Goal: Task Accomplishment & Management: Use online tool/utility

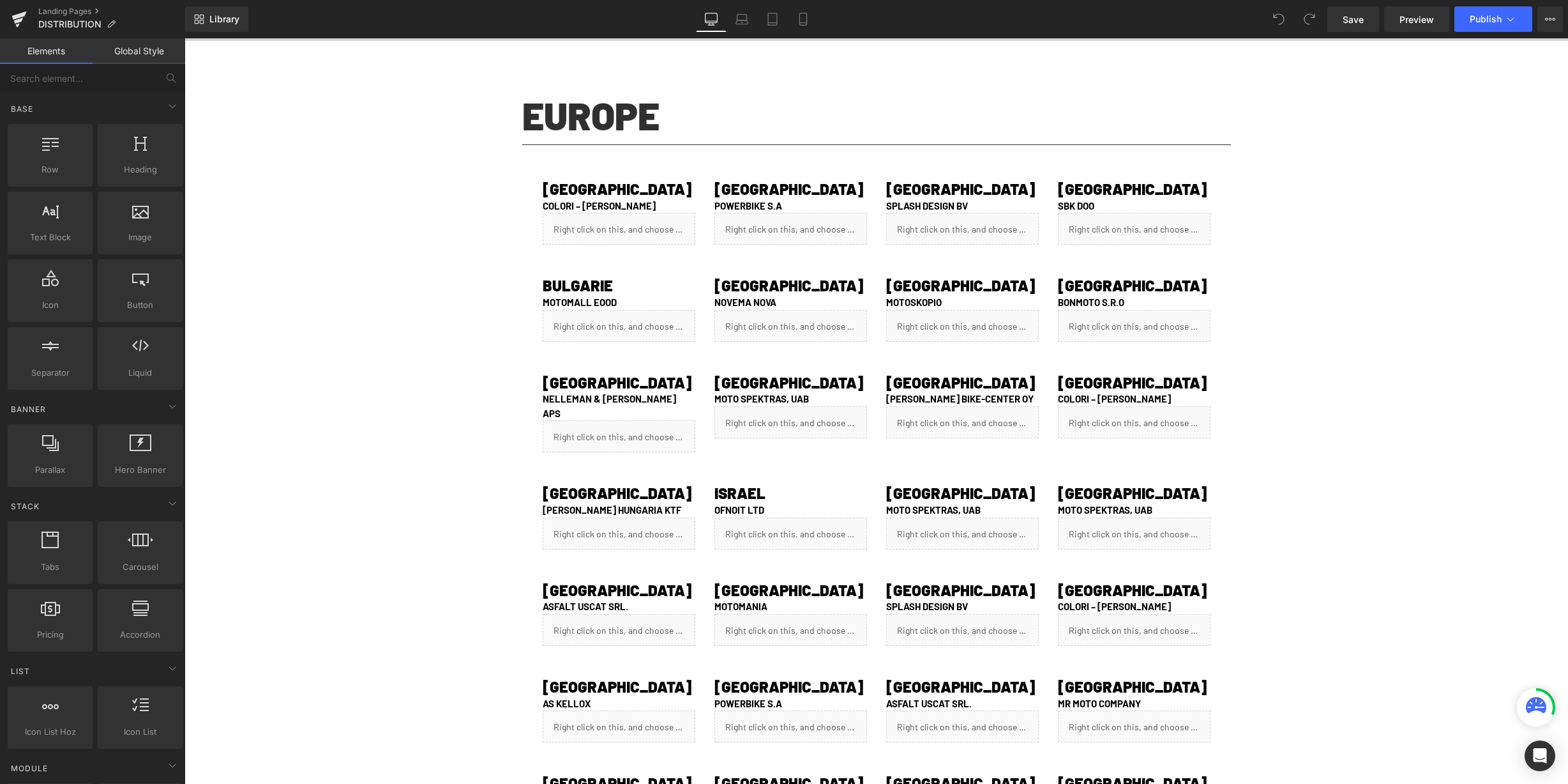
scroll to position [395, 0]
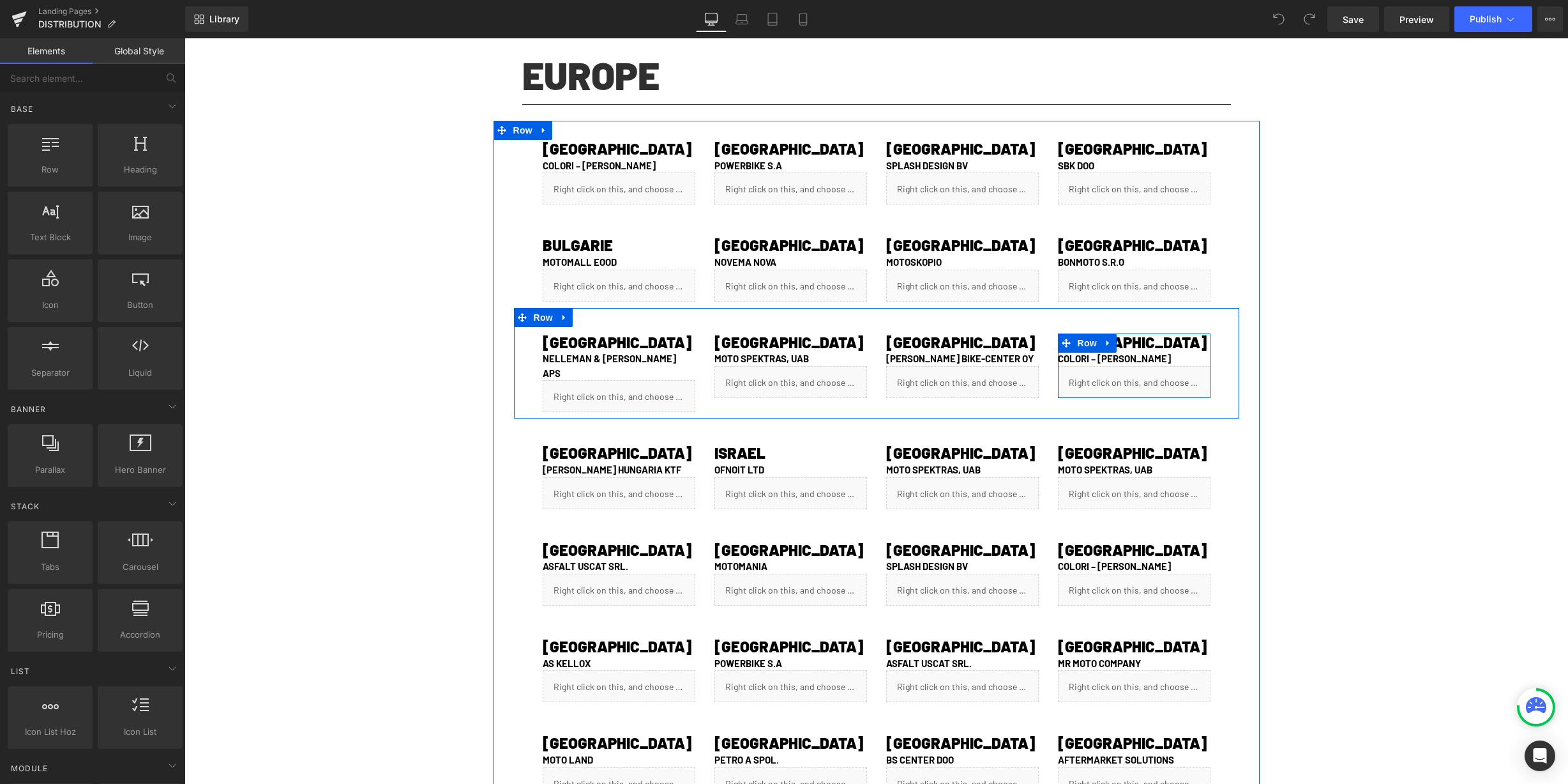
click at [1147, 339] on link at bounding box center [1151, 343] width 13 height 16
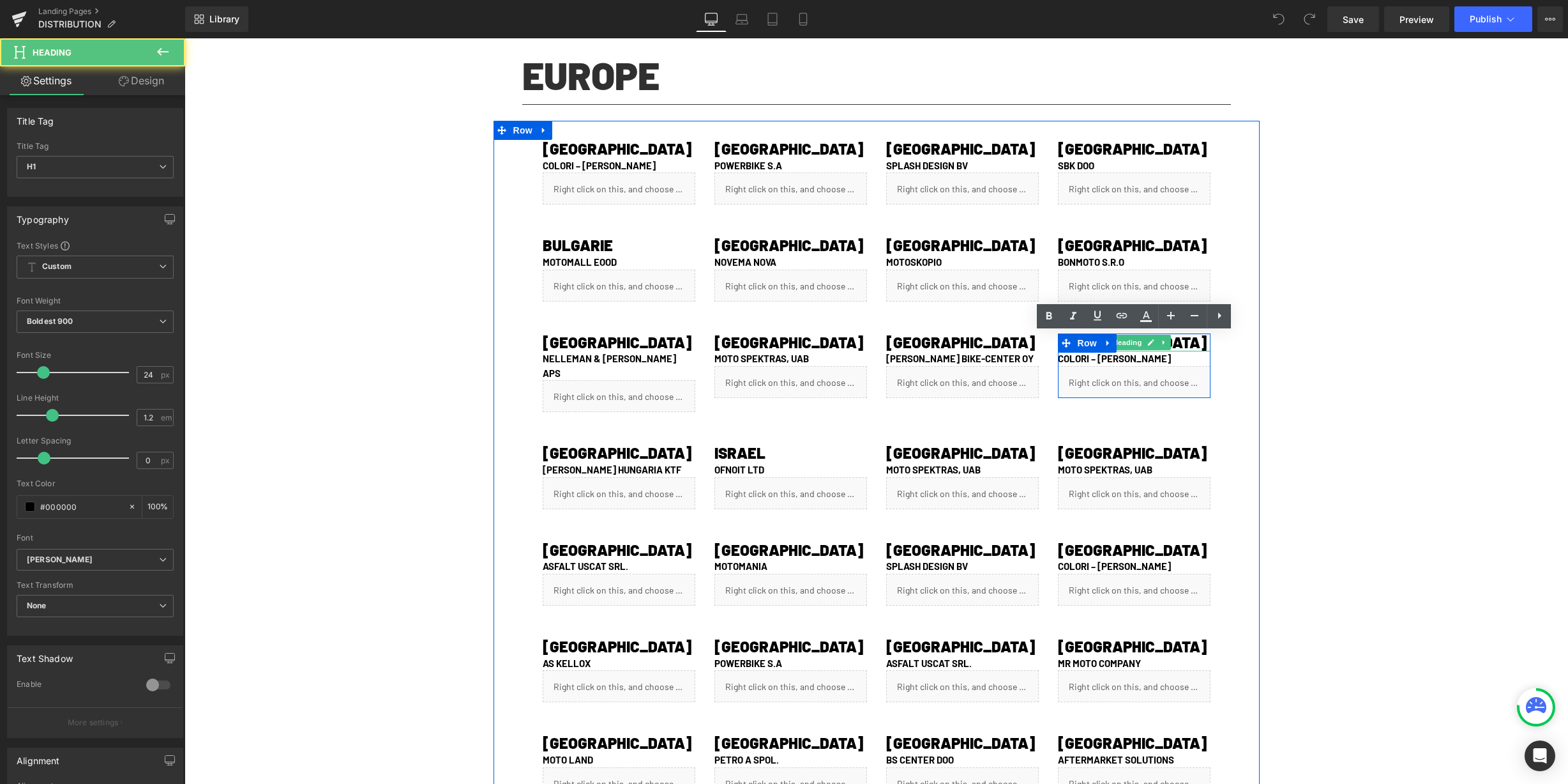
click at [1147, 339] on h1 "[GEOGRAPHIC_DATA]" at bounding box center [1134, 343] width 153 height 19
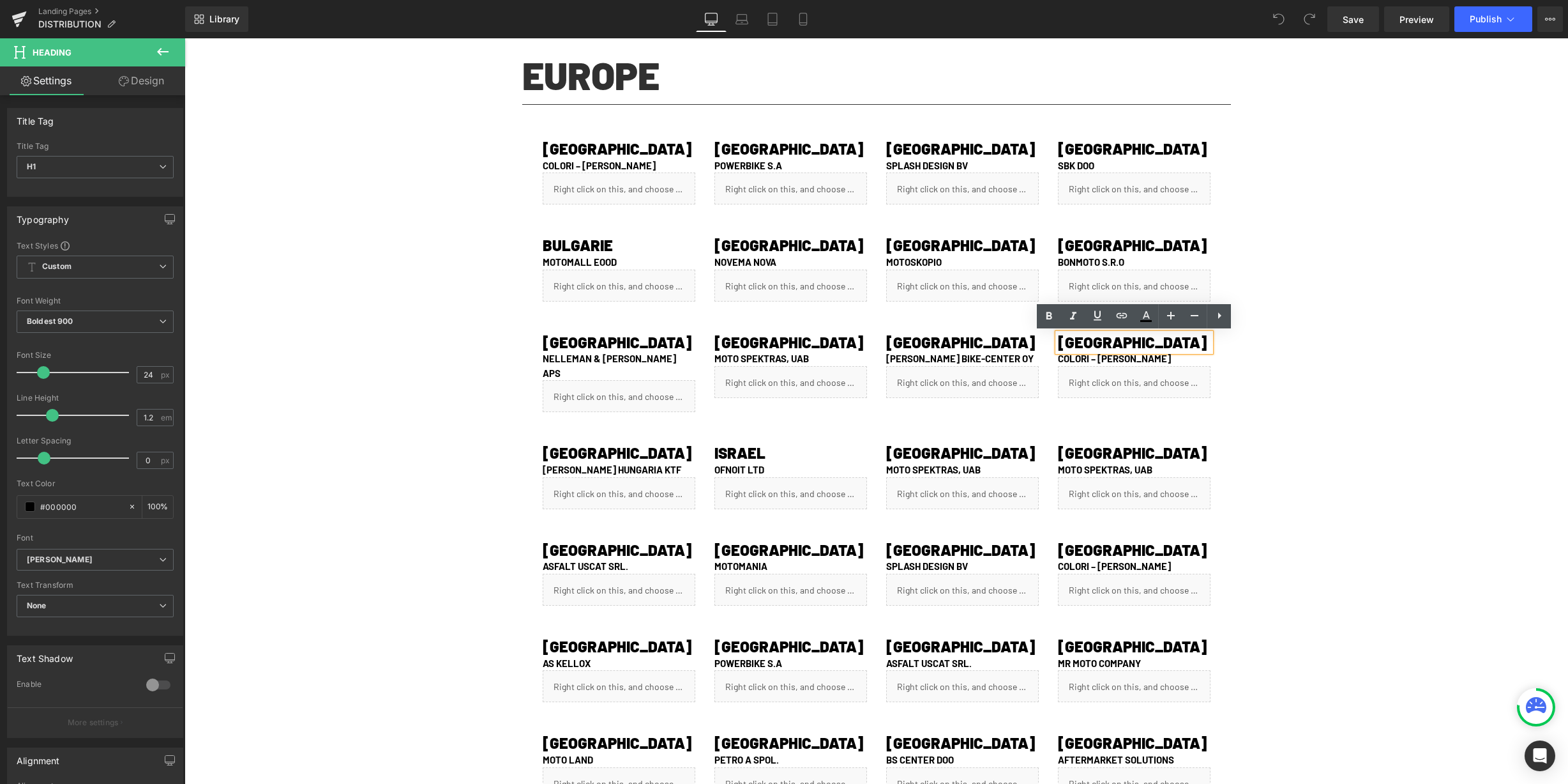
click at [1296, 358] on div "DISTRIBUTION Heading Row Video Bg EUROPE Heading Separator Row 80px ALBANIA Hea…" at bounding box center [876, 433] width 1384 height 1505
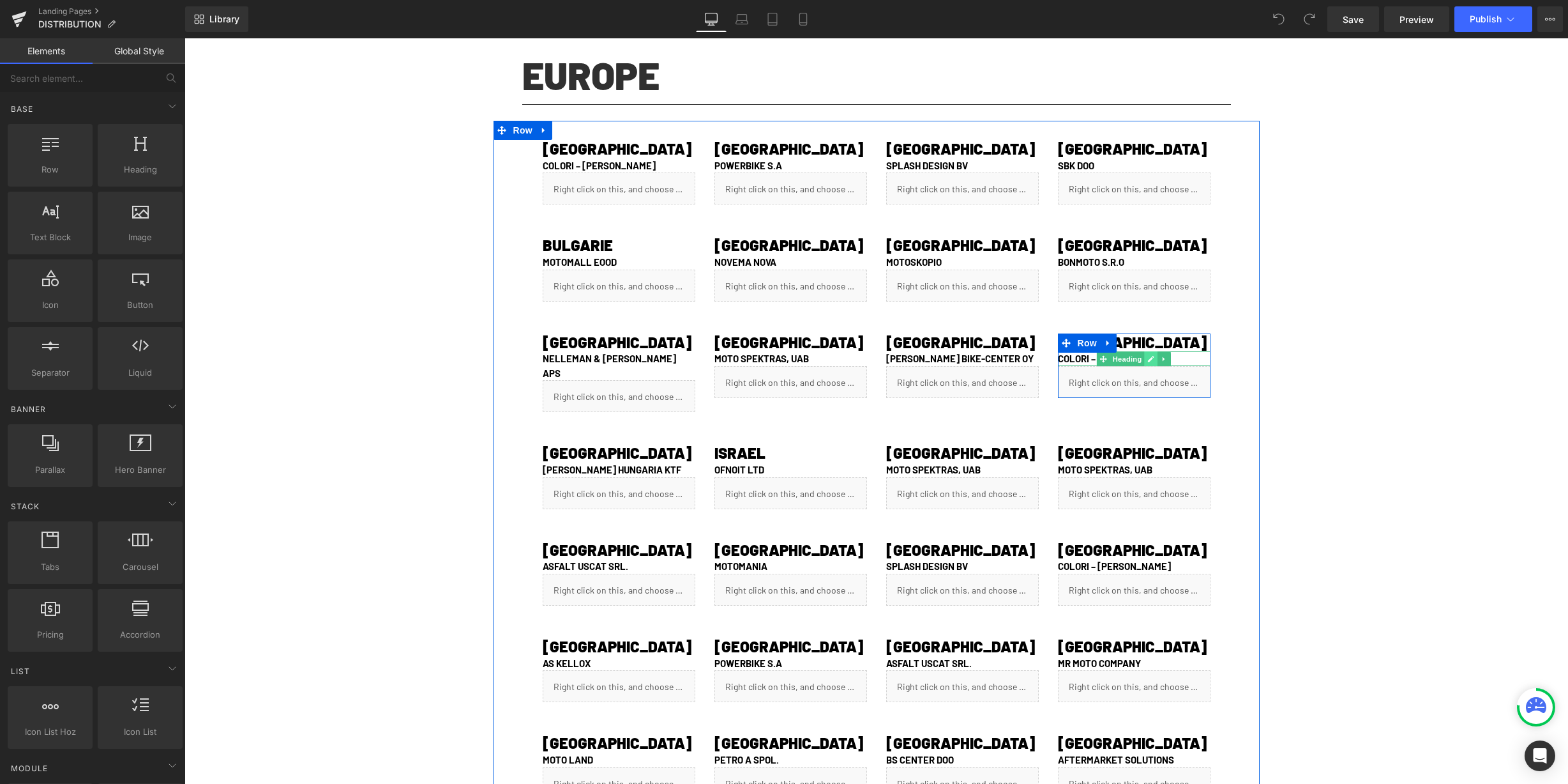
click at [1149, 360] on icon at bounding box center [1150, 359] width 7 height 8
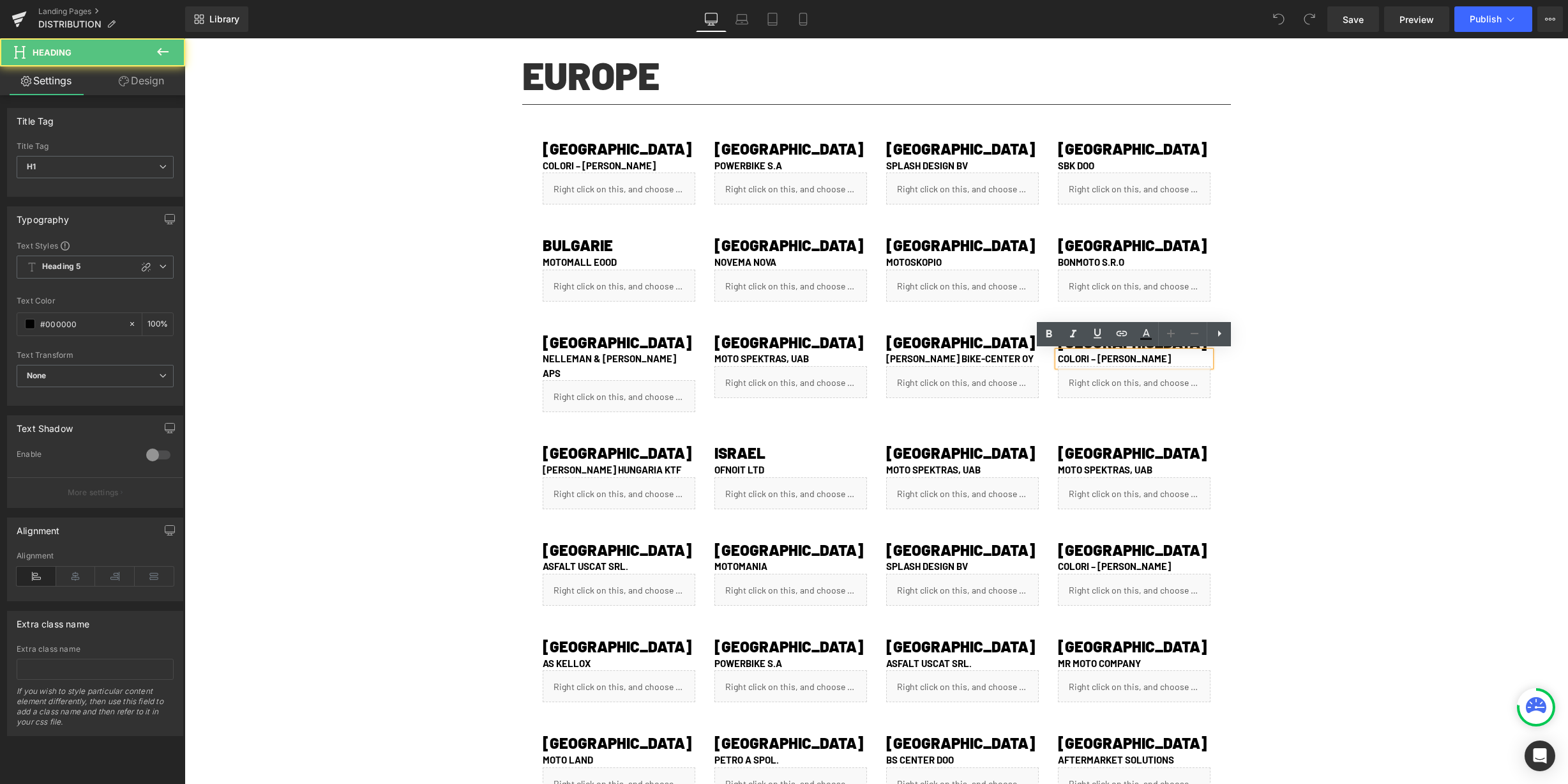
drag, startPoint x: 1093, startPoint y: 360, endPoint x: 1212, endPoint y: 360, distance: 119.0
click at [1211, 360] on div "COLORI – [PERSON_NAME]" at bounding box center [1134, 358] width 153 height 15
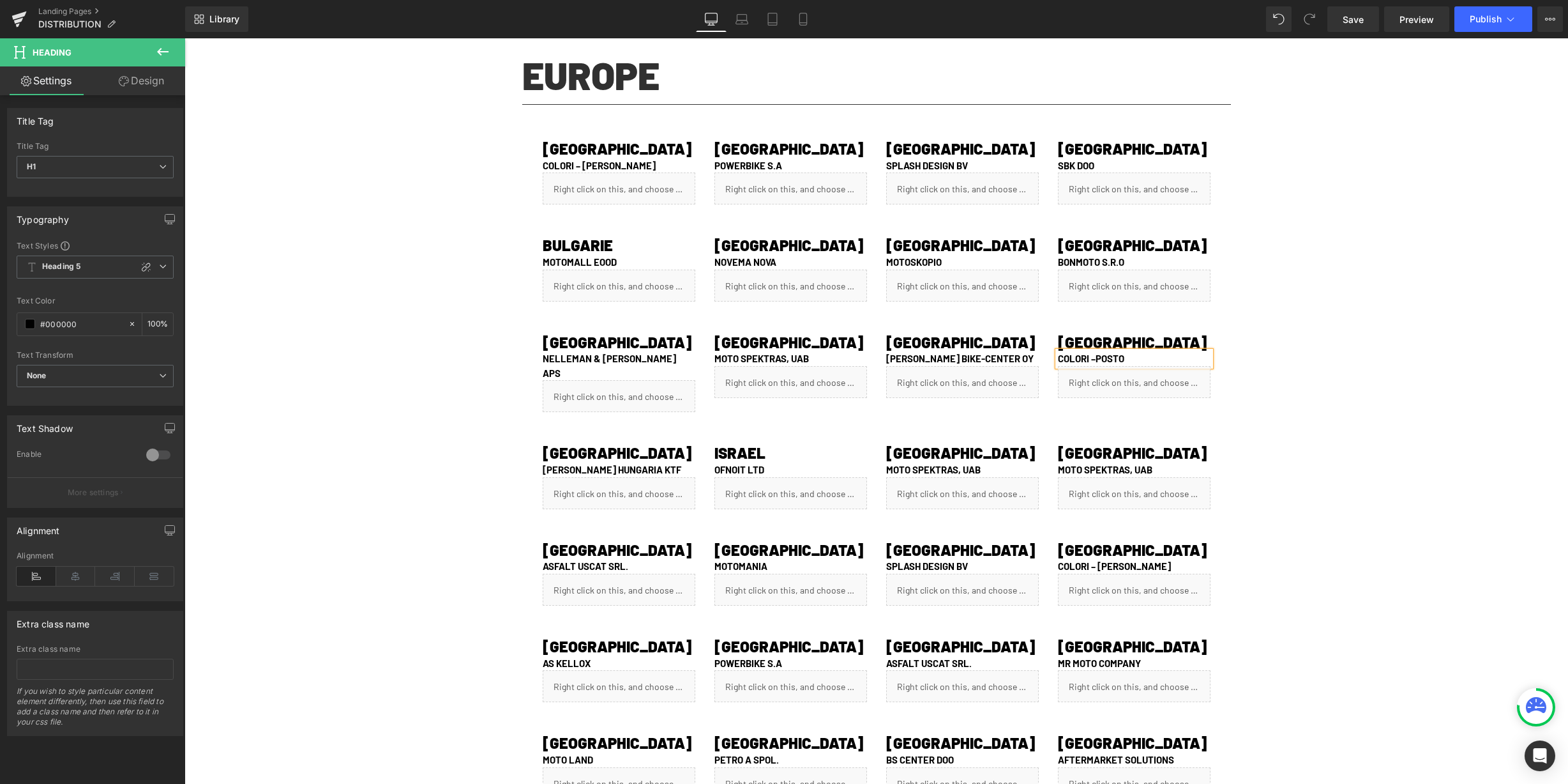
click at [1295, 405] on div "DISTRIBUTION Heading Row Video Bg EUROPE Heading Separator Row 80px ALBANIA Hea…" at bounding box center [876, 433] width 1384 height 1505
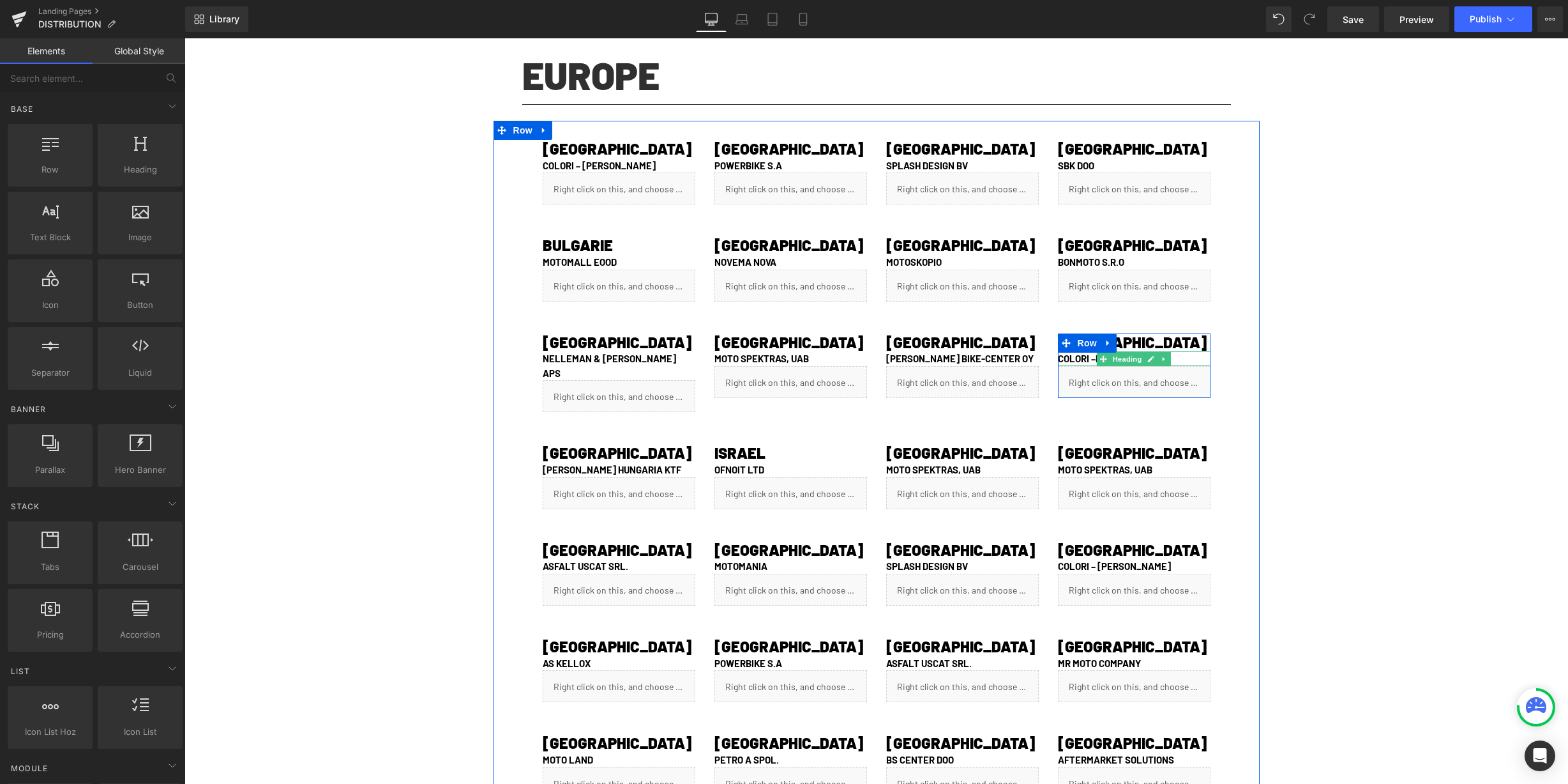
click at [1094, 356] on h1 "COLORI –POSTO" at bounding box center [1134, 358] width 153 height 15
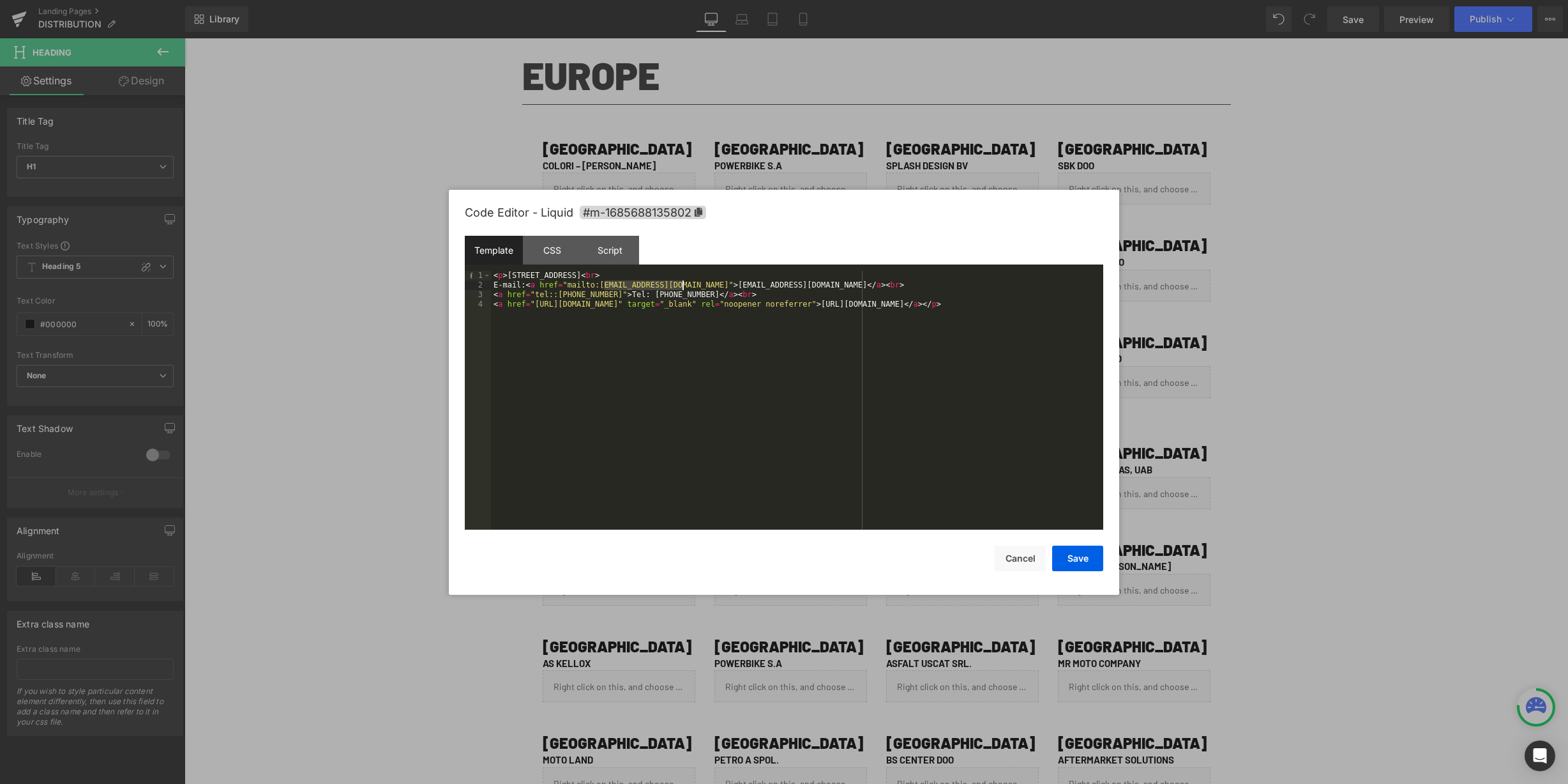
drag, startPoint x: 606, startPoint y: 286, endPoint x: 680, endPoint y: 283, distance: 74.1
click at [681, 283] on div "< p > [STREET_ADDRESS] < br > E-mail: < a href = "mailto:[EMAIL_ADDRESS][DOMAIN…" at bounding box center [797, 410] width 612 height 278
drag, startPoint x: 702, startPoint y: 286, endPoint x: 756, endPoint y: 325, distance: 66.6
click at [778, 284] on div "< p > [STREET_ADDRESS] < br > E-mail: < a href = "mailto:[EMAIL_ADDRESS][DOMAIN…" at bounding box center [797, 410] width 612 height 278
click at [1082, 550] on button "Save" at bounding box center [1077, 558] width 51 height 26
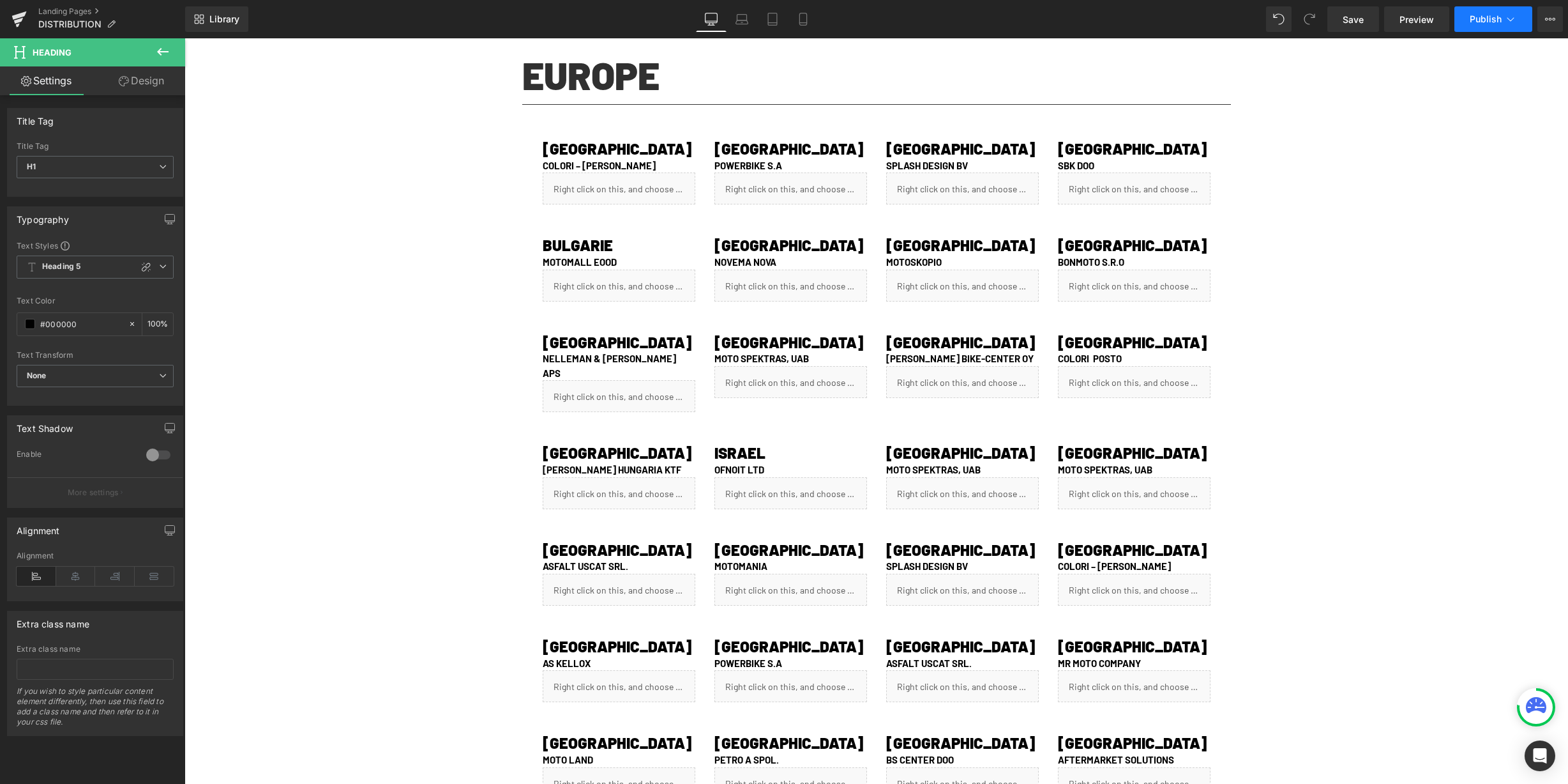
click at [1470, 19] on button "Publish" at bounding box center [1493, 19] width 78 height 26
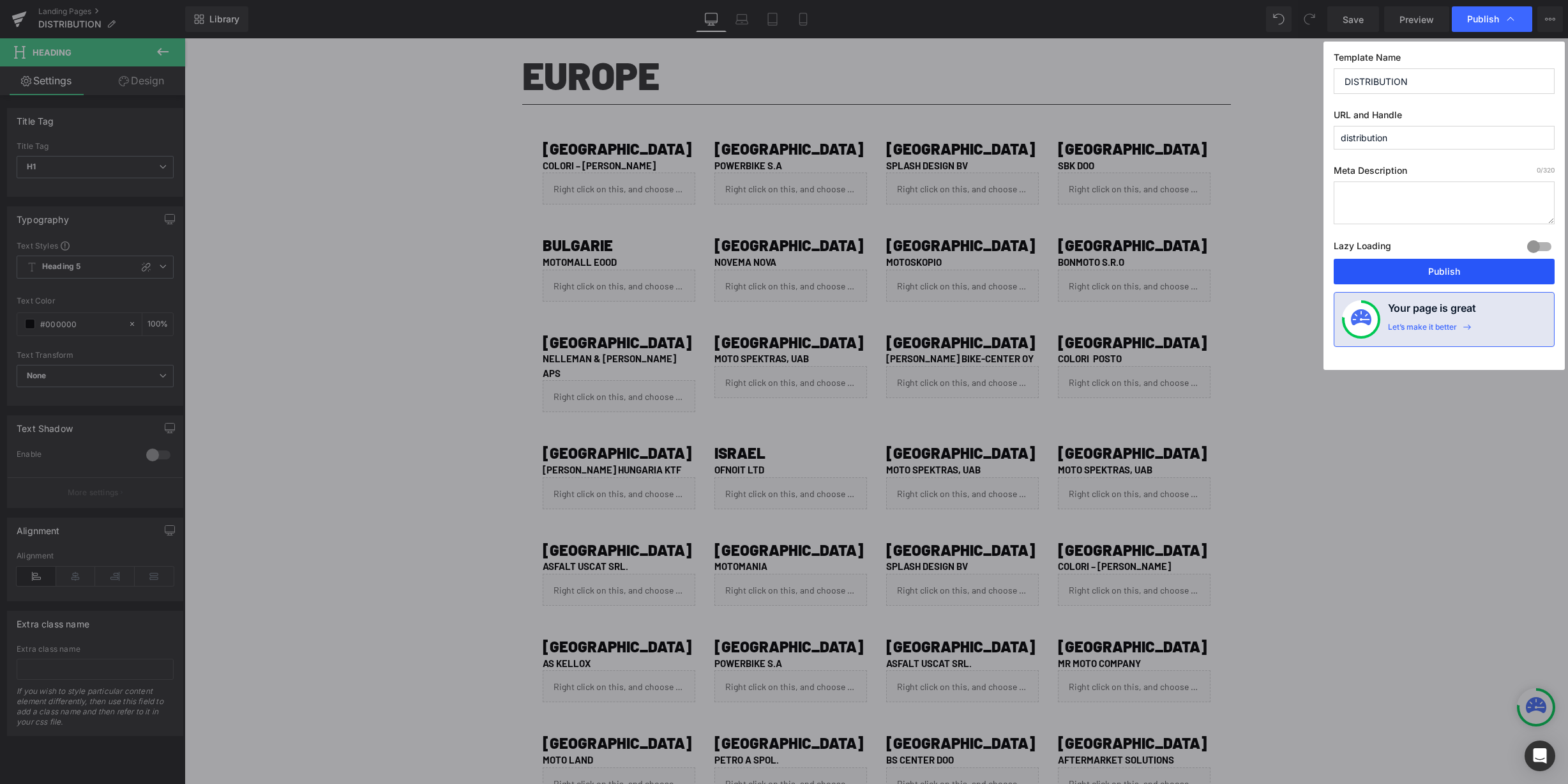
click at [1408, 266] on button "Publish" at bounding box center [1444, 271] width 221 height 26
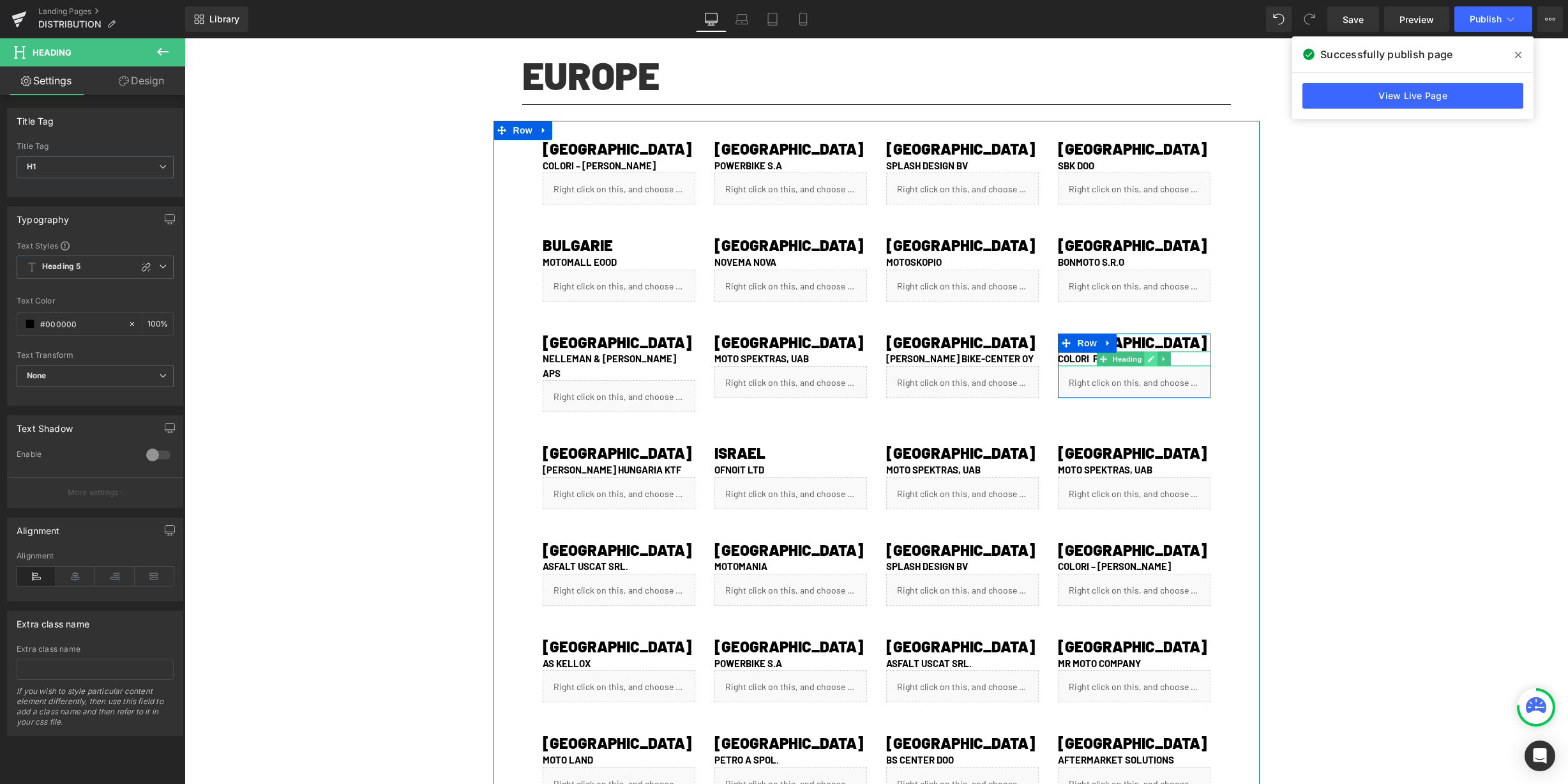
click at [1152, 362] on icon at bounding box center [1150, 359] width 7 height 8
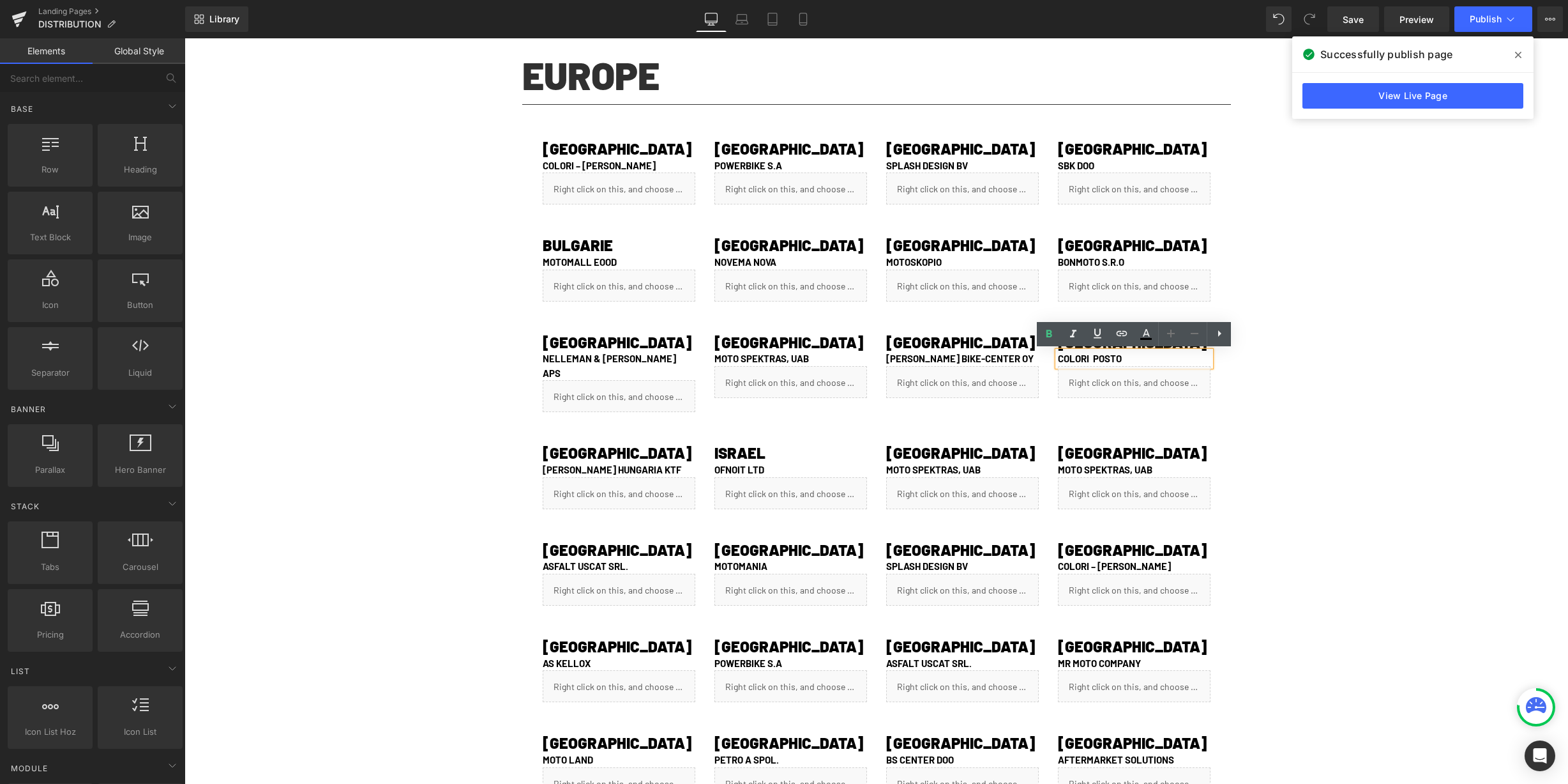
click at [1263, 374] on div "DISTRIBUTION Heading Row Video Bg EUROPE Heading Separator Row 80px ALBANIA Hea…" at bounding box center [876, 433] width 1384 height 1505
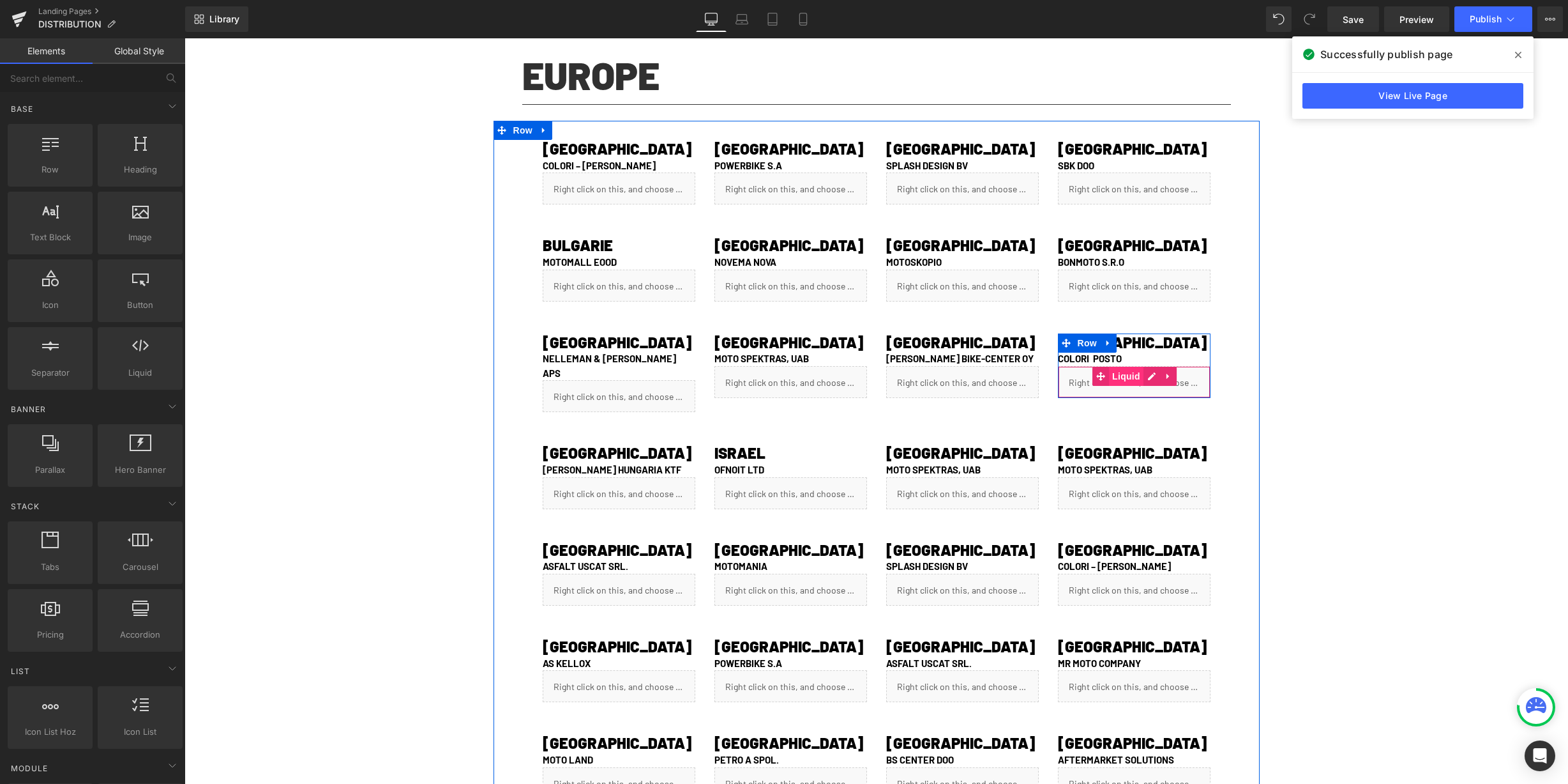
click at [1125, 385] on span "Liquid" at bounding box center [1126, 376] width 34 height 20
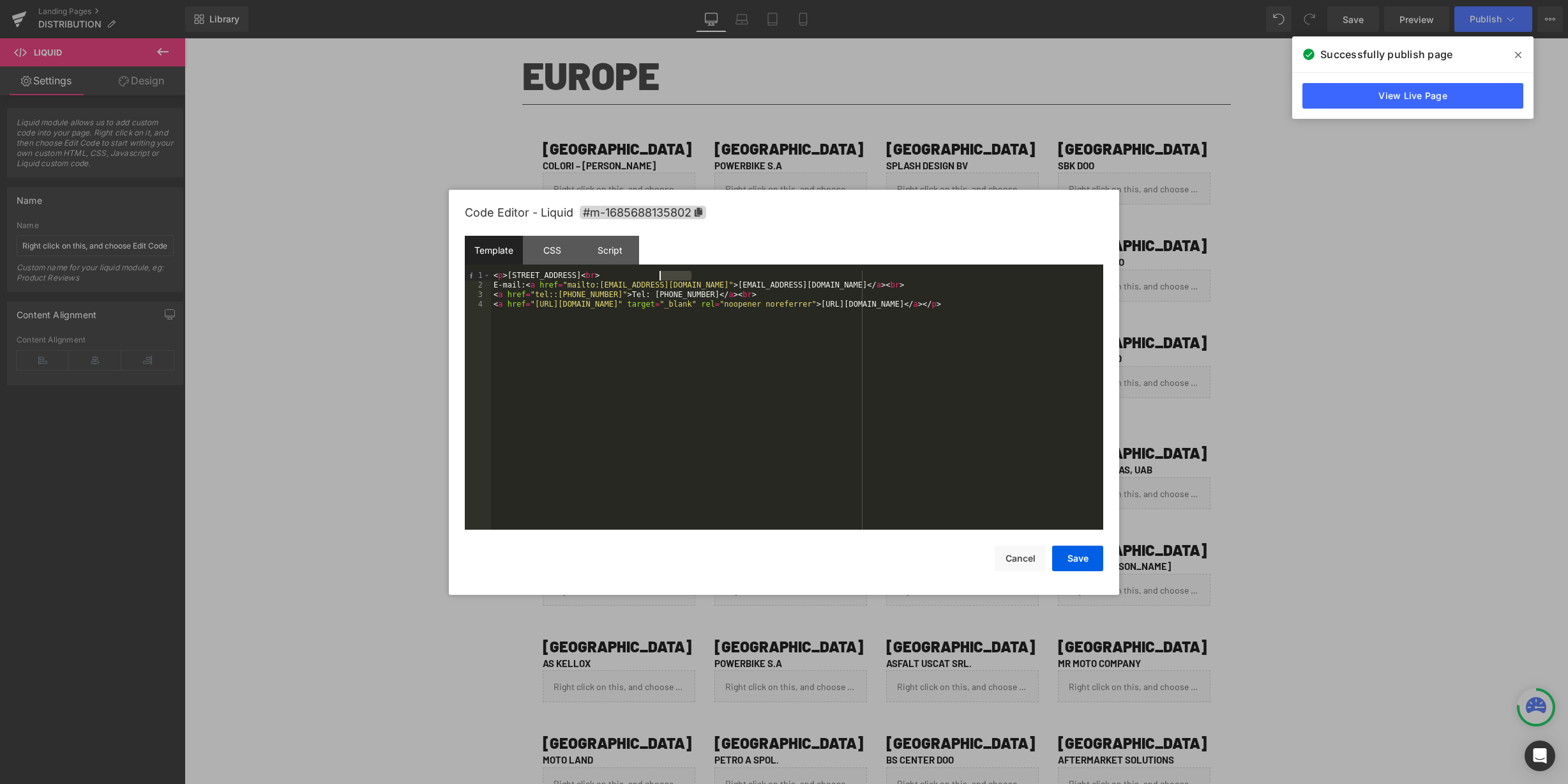
drag, startPoint x: 692, startPoint y: 276, endPoint x: 658, endPoint y: 276, distance: 34.0
click at [658, 276] on div "< p > [STREET_ADDRESS] < br > E-mail: < a href = "mailto:[EMAIL_ADDRESS][DOMAIN…" at bounding box center [797, 410] width 612 height 278
drag, startPoint x: 657, startPoint y: 276, endPoint x: 674, endPoint y: 276, distance: 17.0
click at [674, 276] on div "< p > [STREET_ADDRESS] < br > E-mail: < a href = "mailto:[EMAIL_ADDRESS][DOMAIN…" at bounding box center [797, 410] width 612 height 278
click at [599, 275] on div "< p > [STREET_ADDRESS] < br > E-mail: < a href = "mailto:[EMAIL_ADDRESS][DOMAIN…" at bounding box center [797, 410] width 612 height 278
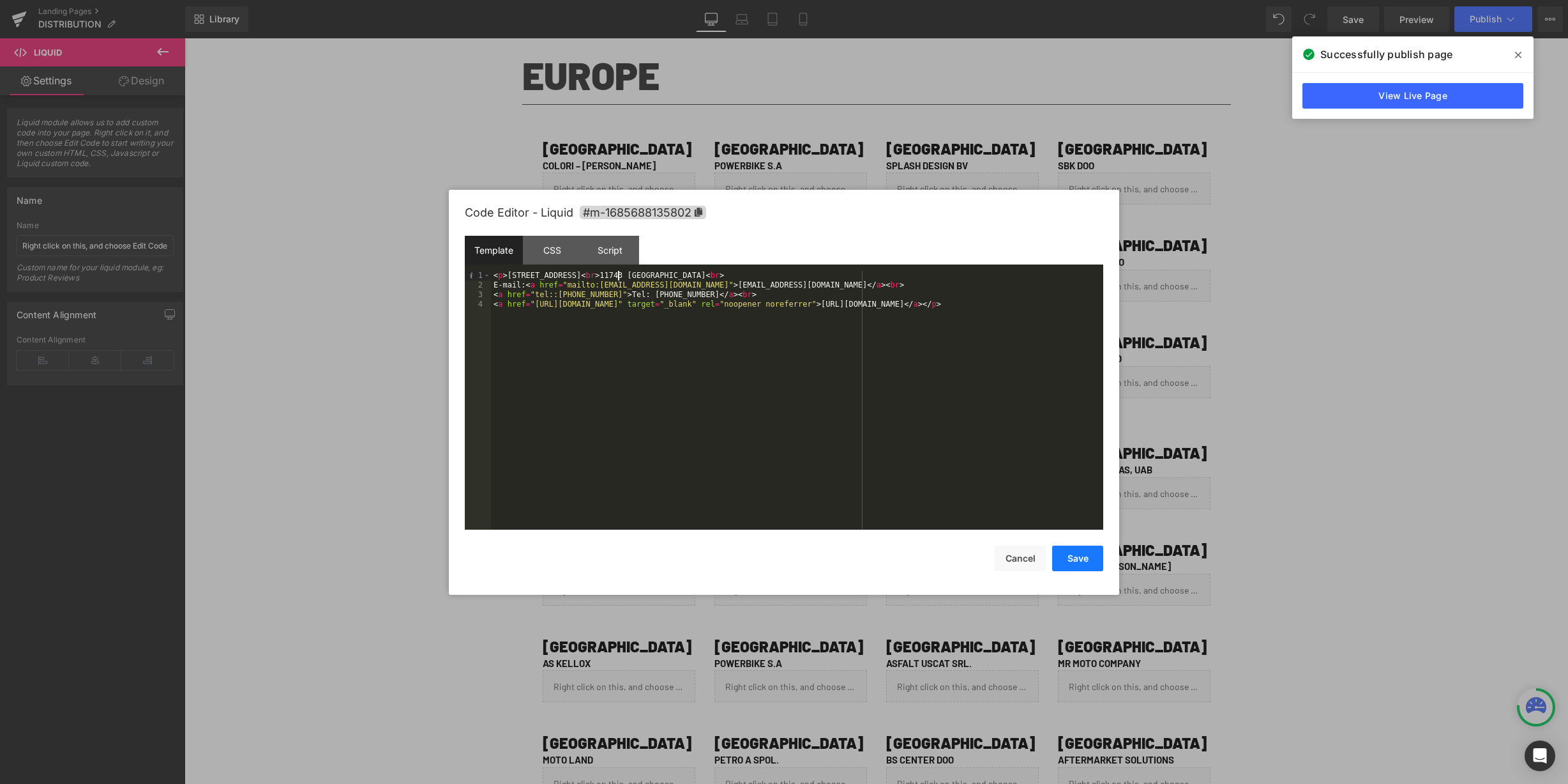
click at [1072, 554] on button "Save" at bounding box center [1077, 558] width 51 height 26
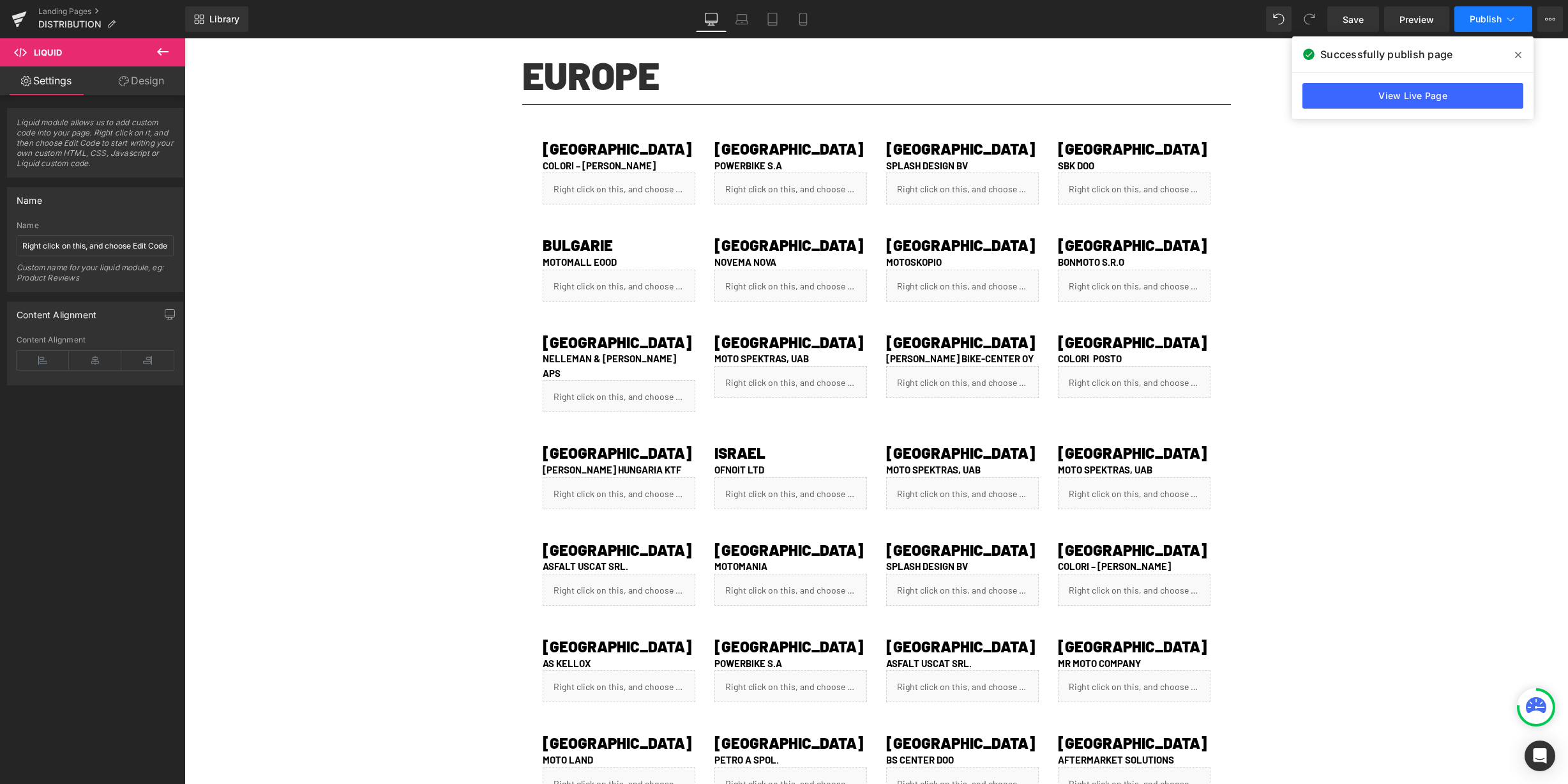
click at [1470, 17] on span "Publish" at bounding box center [1485, 19] width 32 height 10
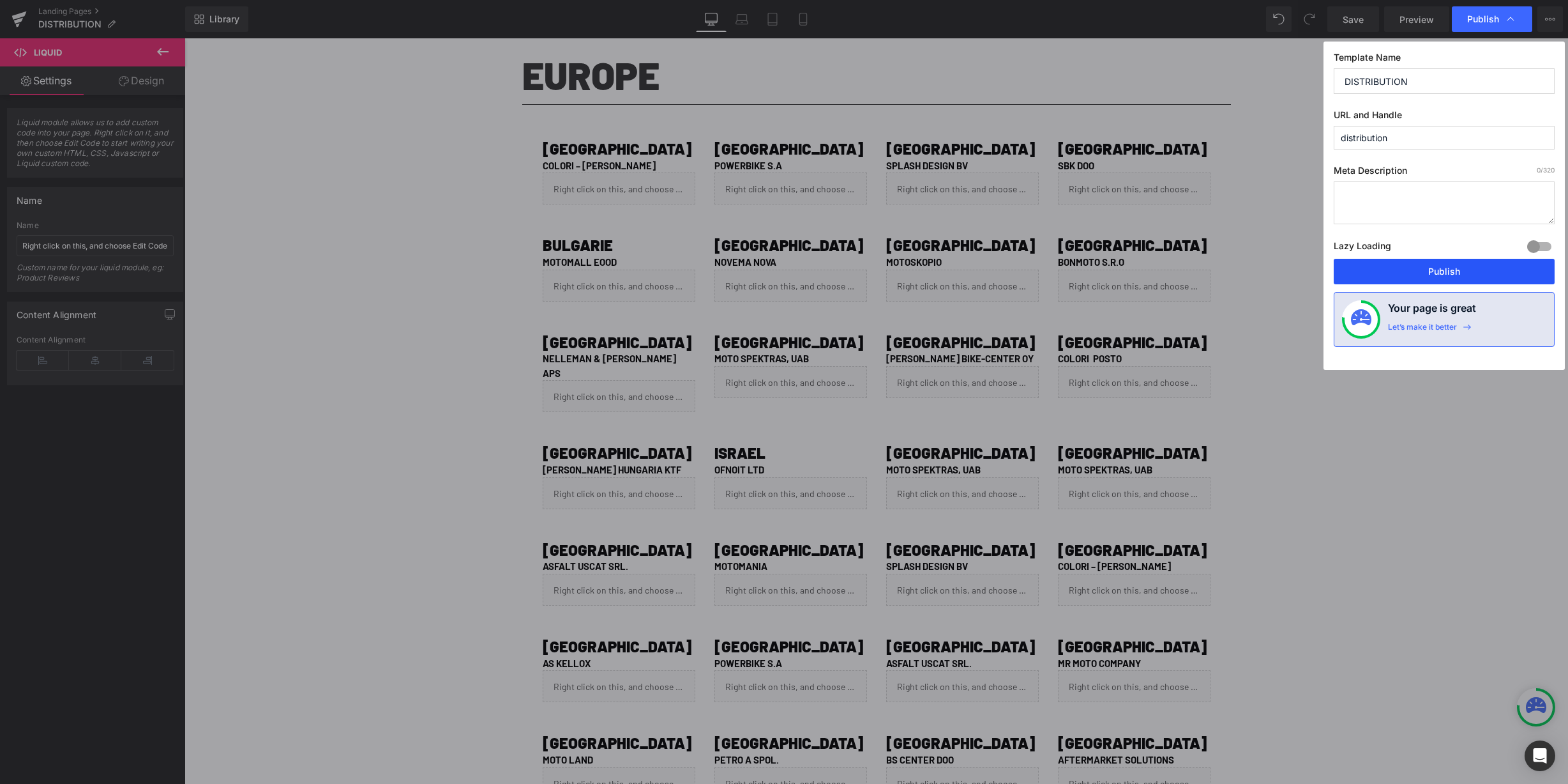
drag, startPoint x: 1431, startPoint y: 255, endPoint x: 1431, endPoint y: 265, distance: 10.0
click at [1431, 258] on div "Template Name DISTRIBUTION URL and Handle distribution Meta Description 0 /320 …" at bounding box center [1444, 205] width 241 height 328
click at [1431, 265] on button "Publish" at bounding box center [1444, 271] width 221 height 26
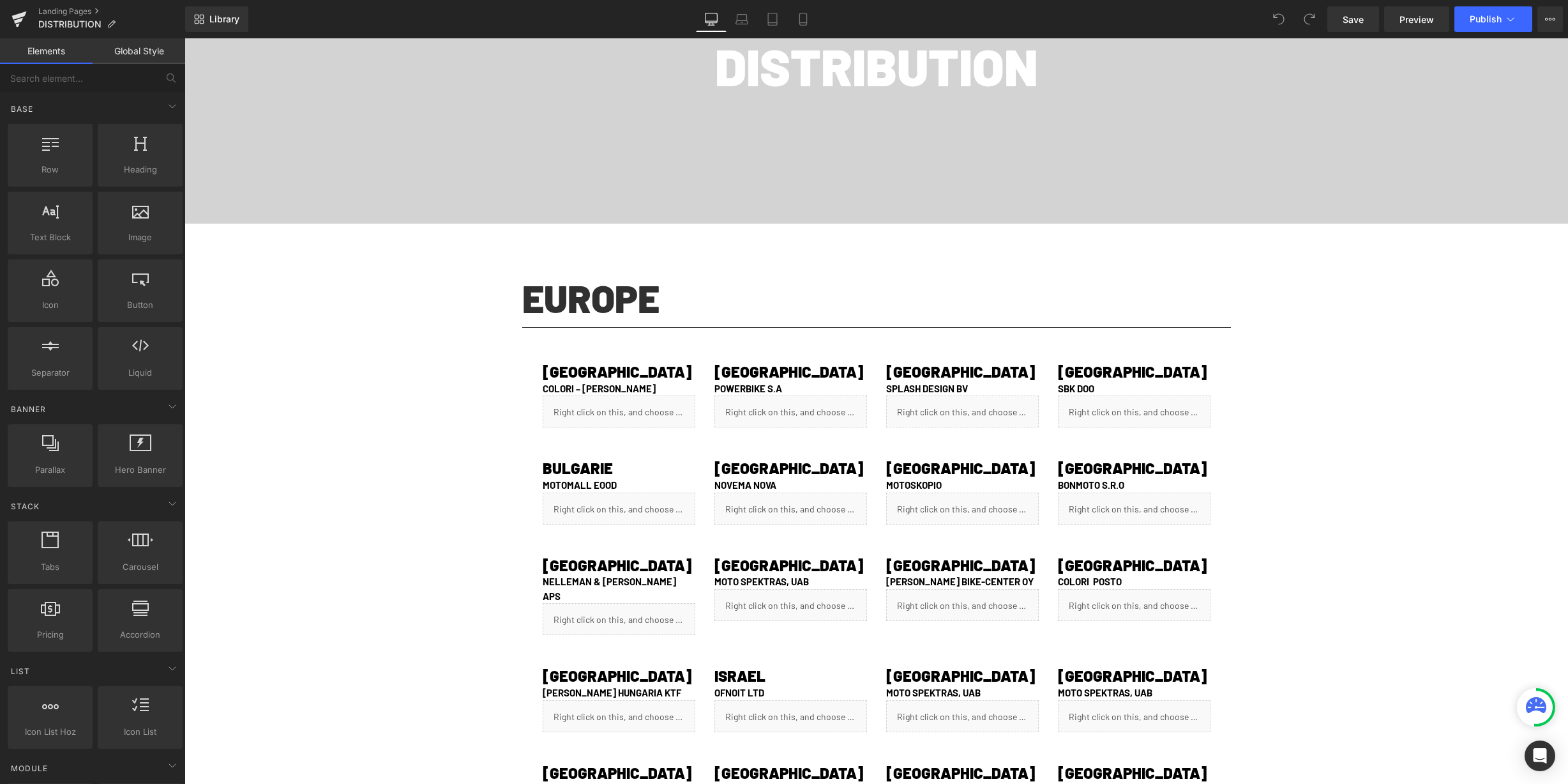
scroll to position [173, 0]
click at [633, 388] on icon at bounding box center [635, 388] width 7 height 8
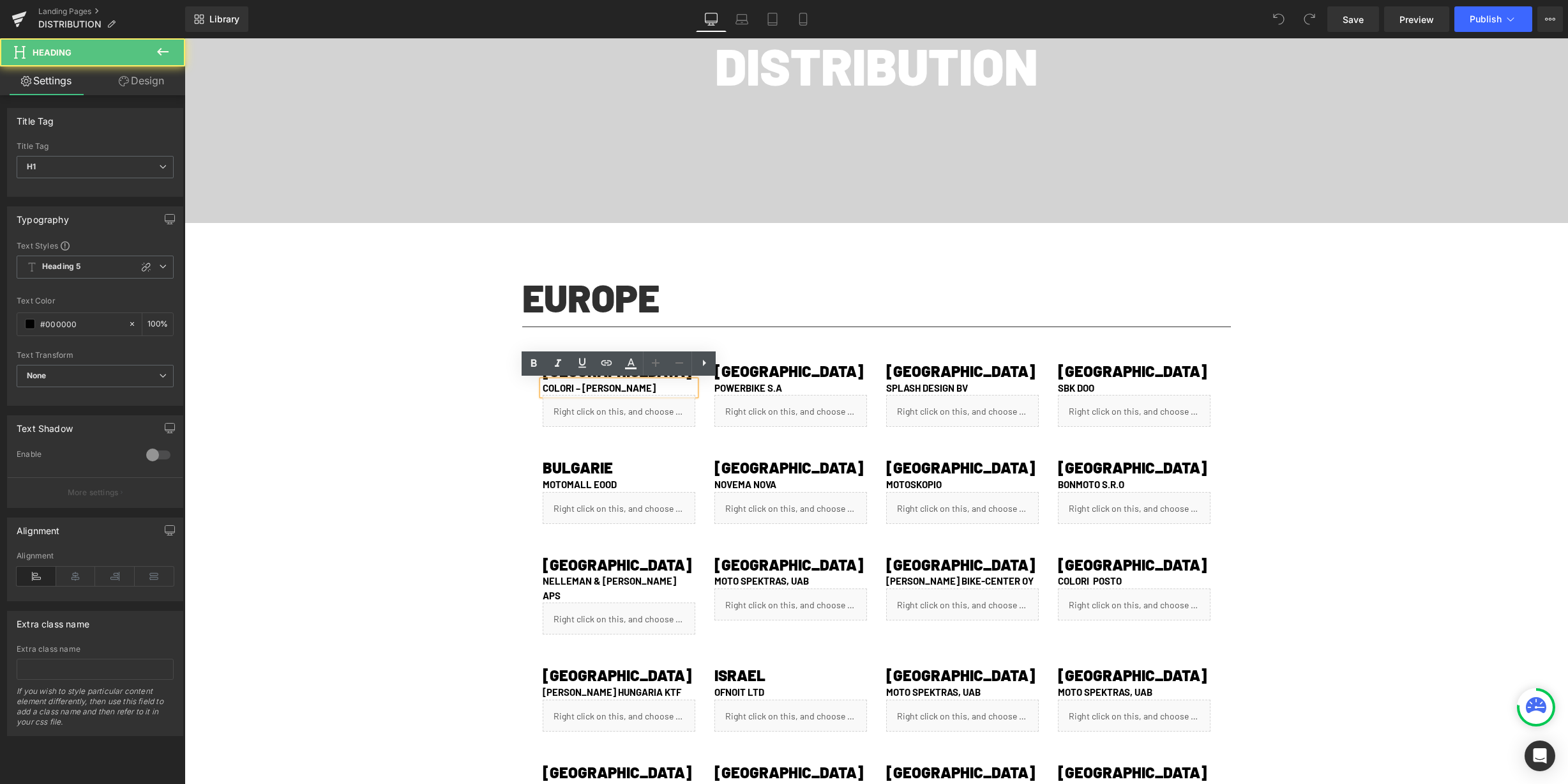
drag, startPoint x: 578, startPoint y: 388, endPoint x: 683, endPoint y: 387, distance: 105.0
click at [683, 387] on h1 "COLORI – [PERSON_NAME]" at bounding box center [619, 388] width 153 height 15
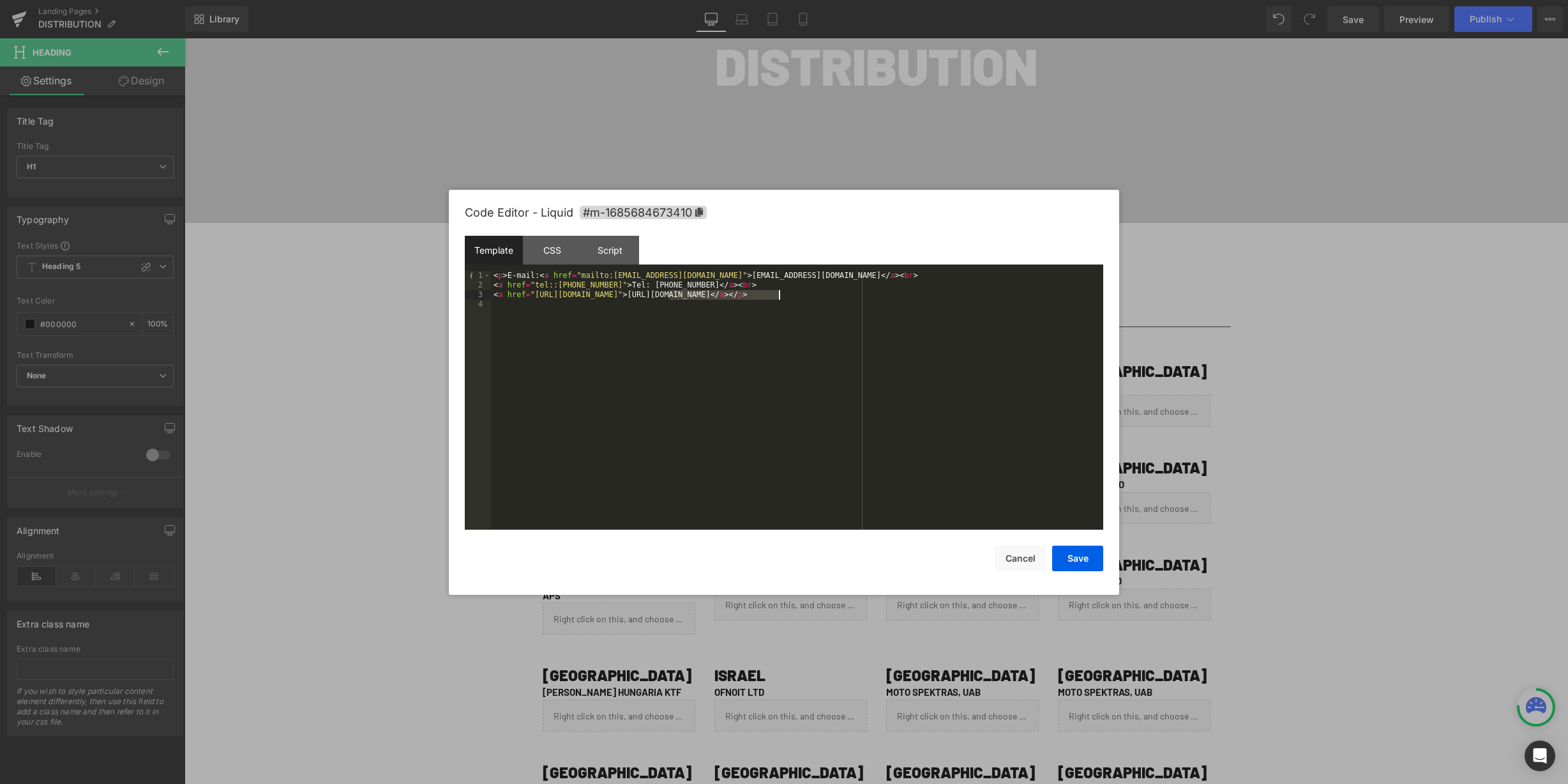
drag, startPoint x: 668, startPoint y: 294, endPoint x: 780, endPoint y: 293, distance: 112.0
click at [780, 293] on div "< p > E-mail: < a href = "mailto:colori@colori.net" > colori@colori.net </ a > …" at bounding box center [797, 410] width 612 height 278
click at [780, 294] on div "< p > E-mail: < a href = "mailto:colori@colori.net" > colori@colori.net </ a > …" at bounding box center [797, 410] width 612 height 278
drag, startPoint x: 674, startPoint y: 296, endPoint x: 790, endPoint y: 351, distance: 128.4
click at [788, 294] on div "< p > E-mail: < a href = "mailto:colori@colori.net" > colori@colori.net </ a > …" at bounding box center [797, 410] width 612 height 278
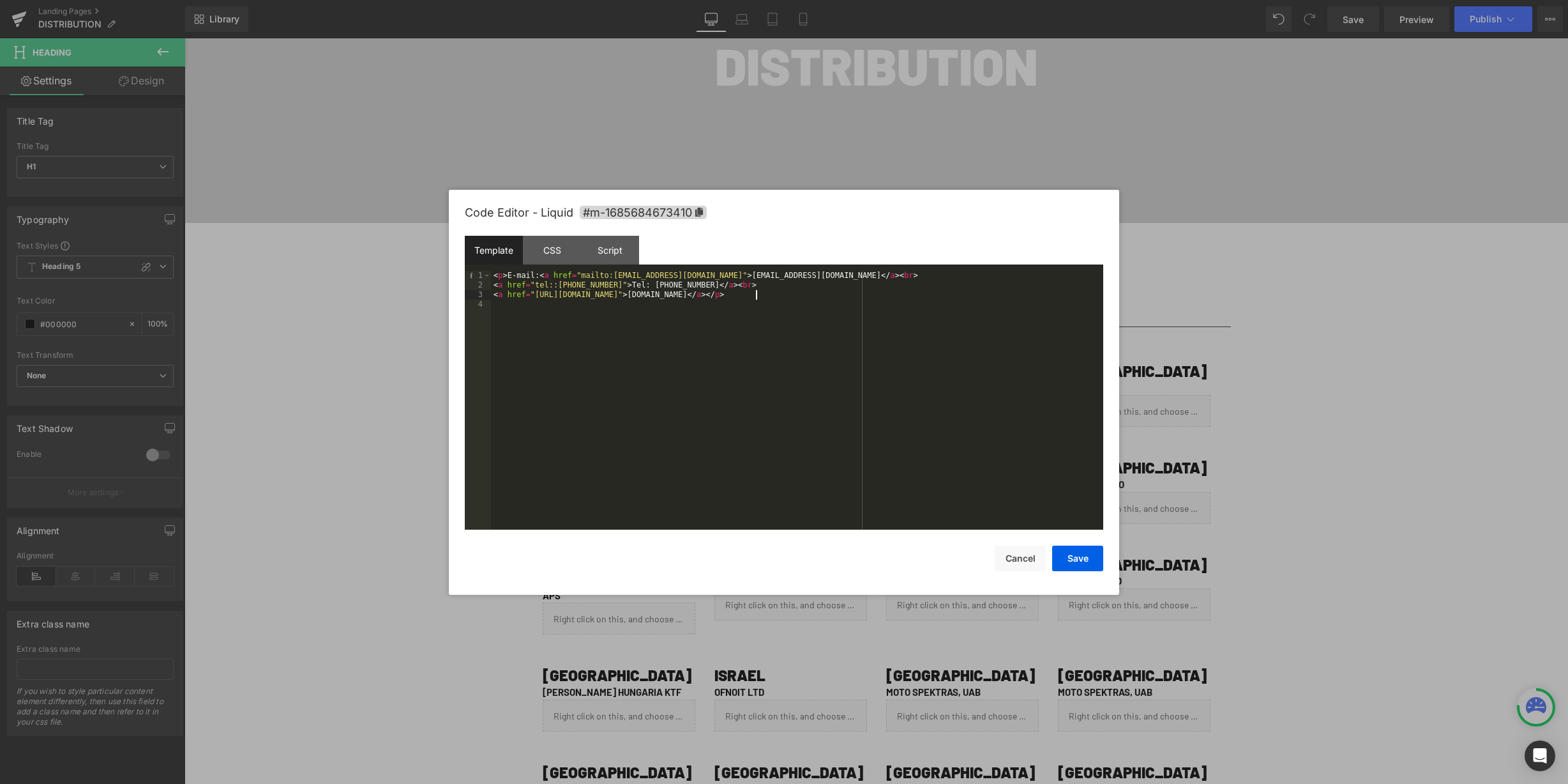
click at [667, 270] on div "Template CSS Script Data" at bounding box center [784, 253] width 638 height 35
drag, startPoint x: 707, startPoint y: 277, endPoint x: 784, endPoint y: 276, distance: 77.0
click at [784, 276] on div "< p > E-mail: < a href = "mailto:colori@colori.net" > colori@colori.net </ a > …" at bounding box center [797, 410] width 612 height 278
drag, startPoint x: 695, startPoint y: 276, endPoint x: 620, endPoint y: 277, distance: 75.0
click at [620, 277] on div "< p > E-mail: < a href = "mailto:colori@colori.net" > info@coloriposto.gr </ a …" at bounding box center [797, 410] width 612 height 278
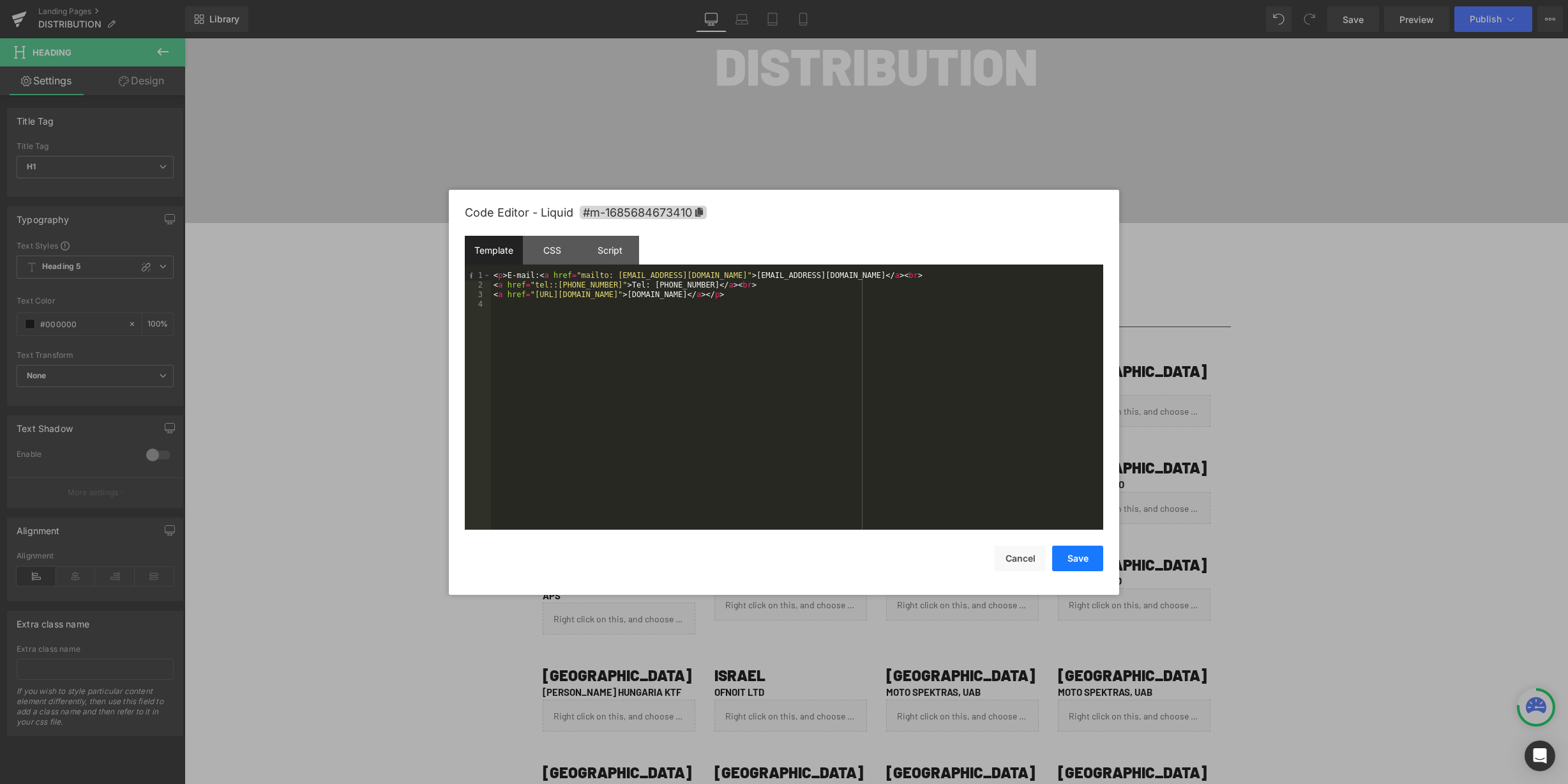
click at [1081, 557] on button "Save" at bounding box center [1077, 558] width 51 height 26
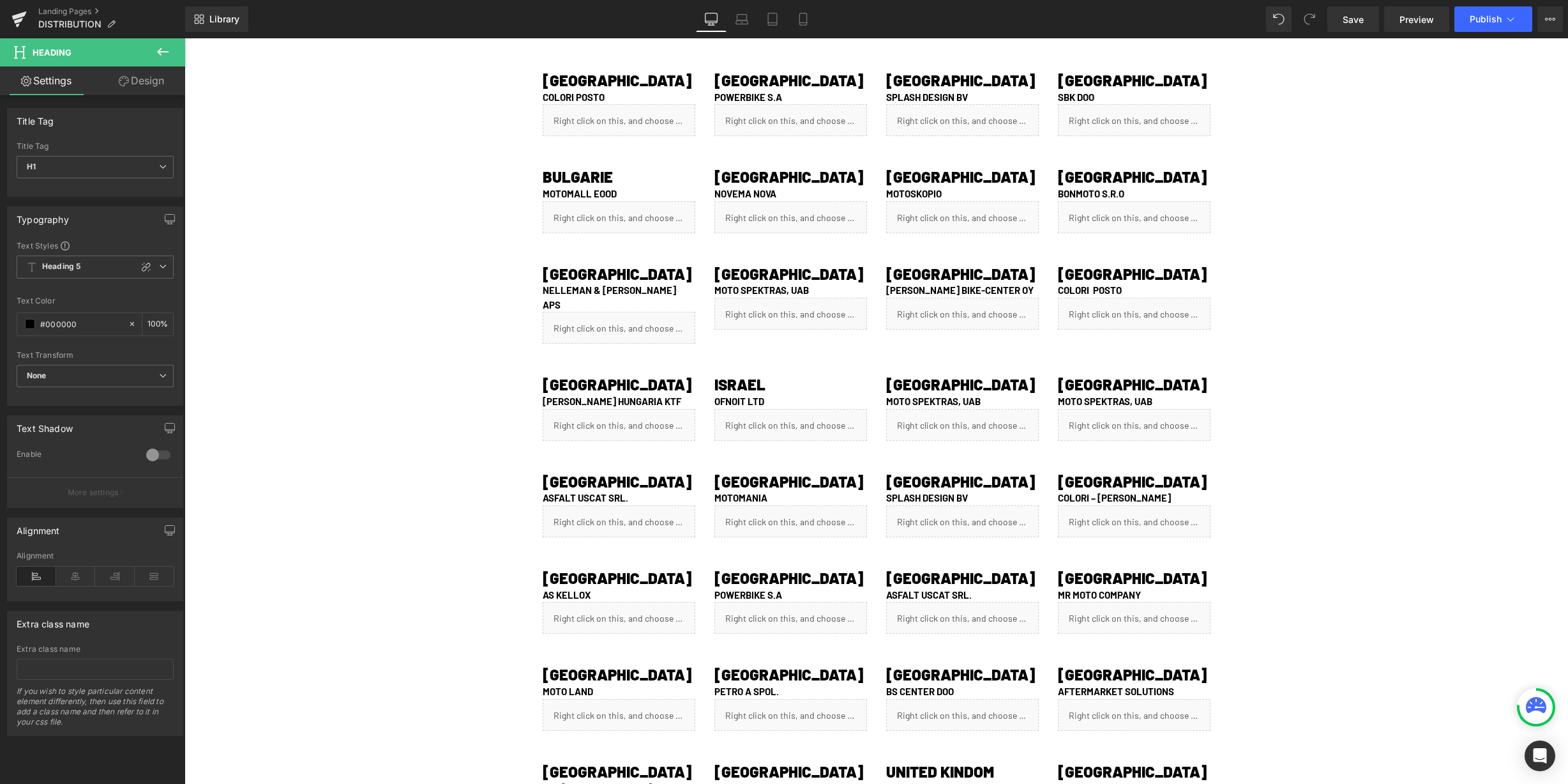
scroll to position [465, 0]
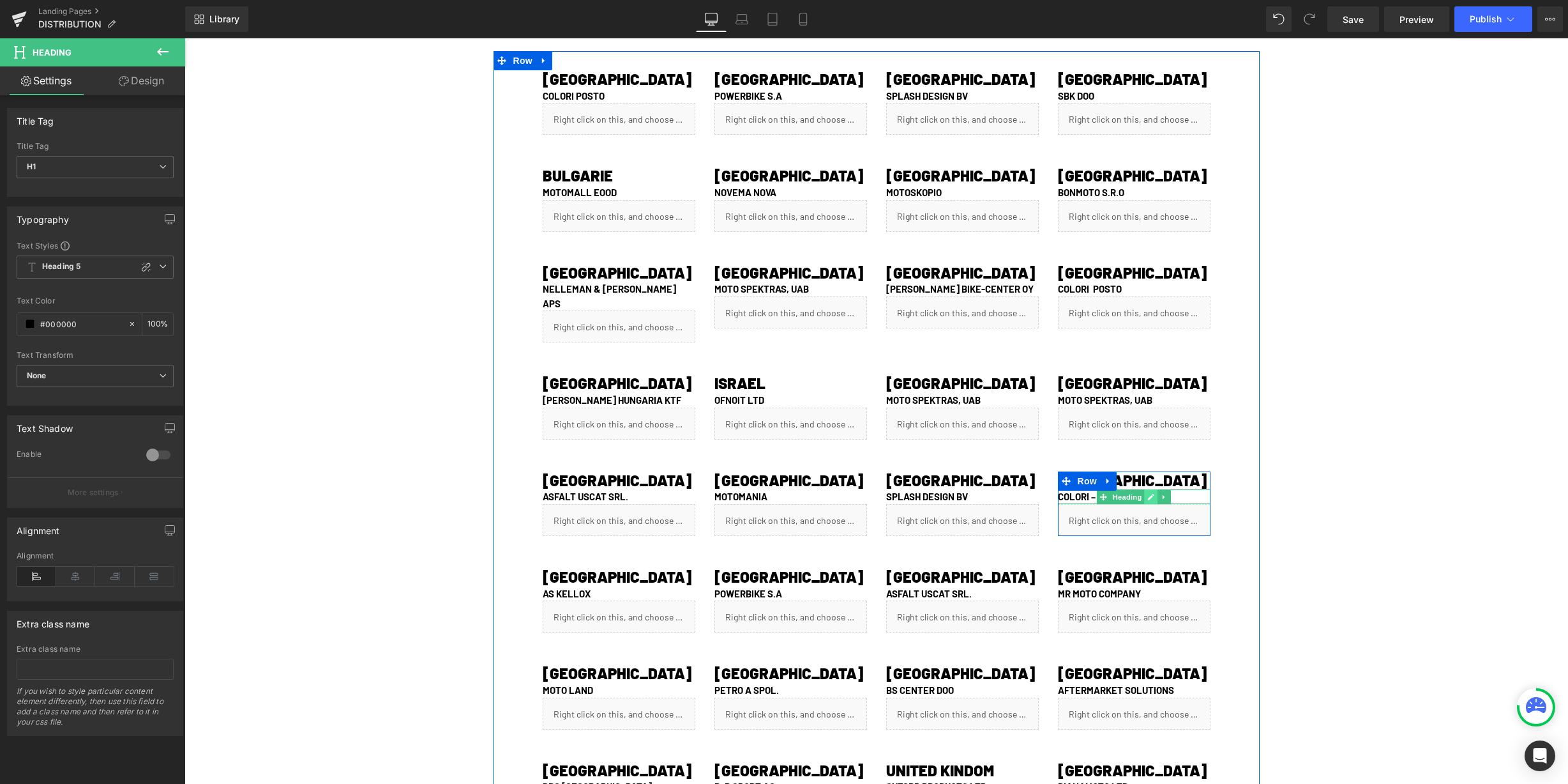
click at [1155, 490] on link at bounding box center [1151, 497] width 13 height 16
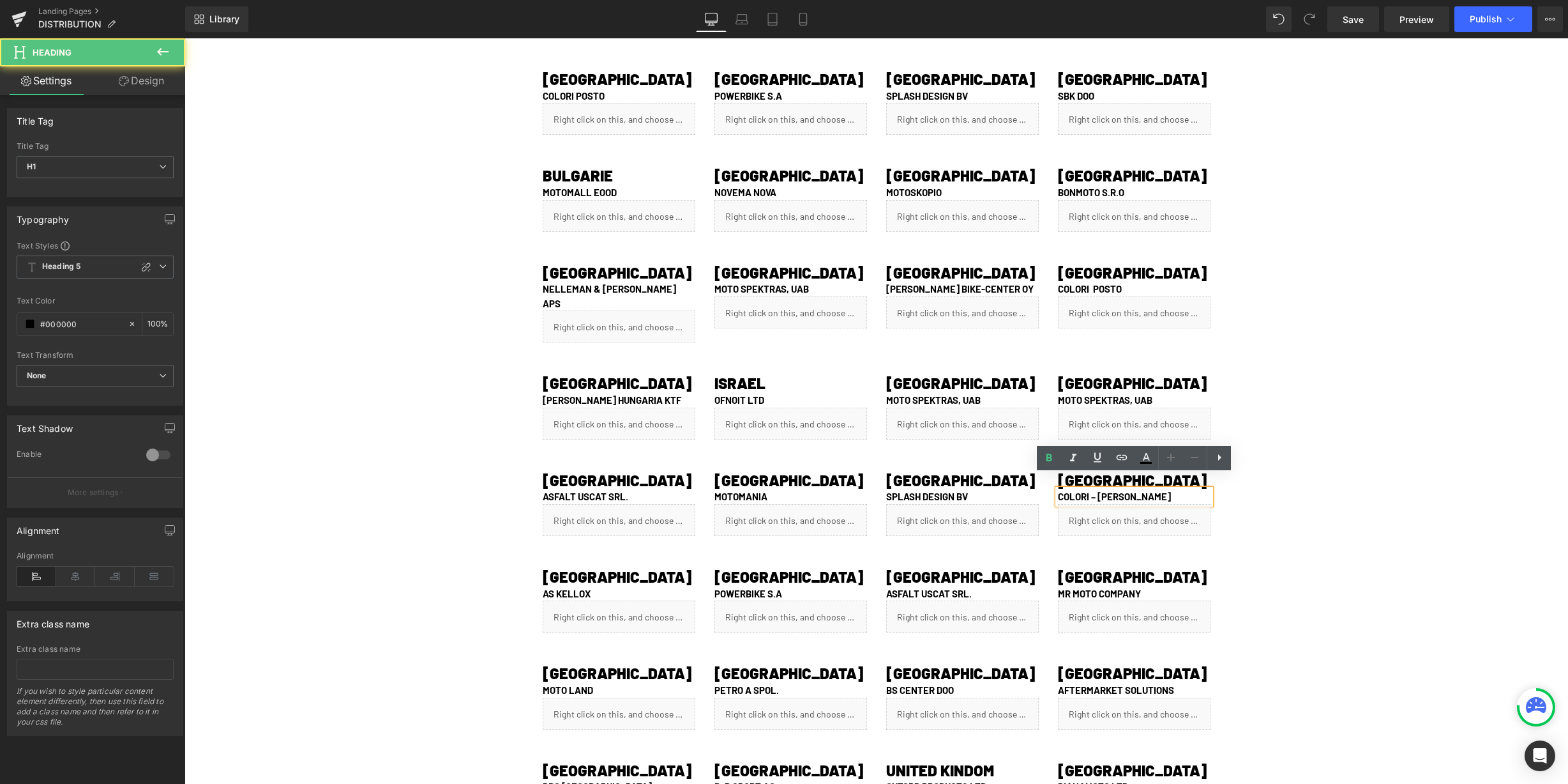
drag, startPoint x: 1090, startPoint y: 483, endPoint x: 1244, endPoint y: 479, distance: 154.1
click at [1244, 479] on div "ALBANIA Heading COLORI POSTO Heading Liquid Row BELARUS Heading POWERBIKE S.A H…" at bounding box center [876, 499] width 766 height 897
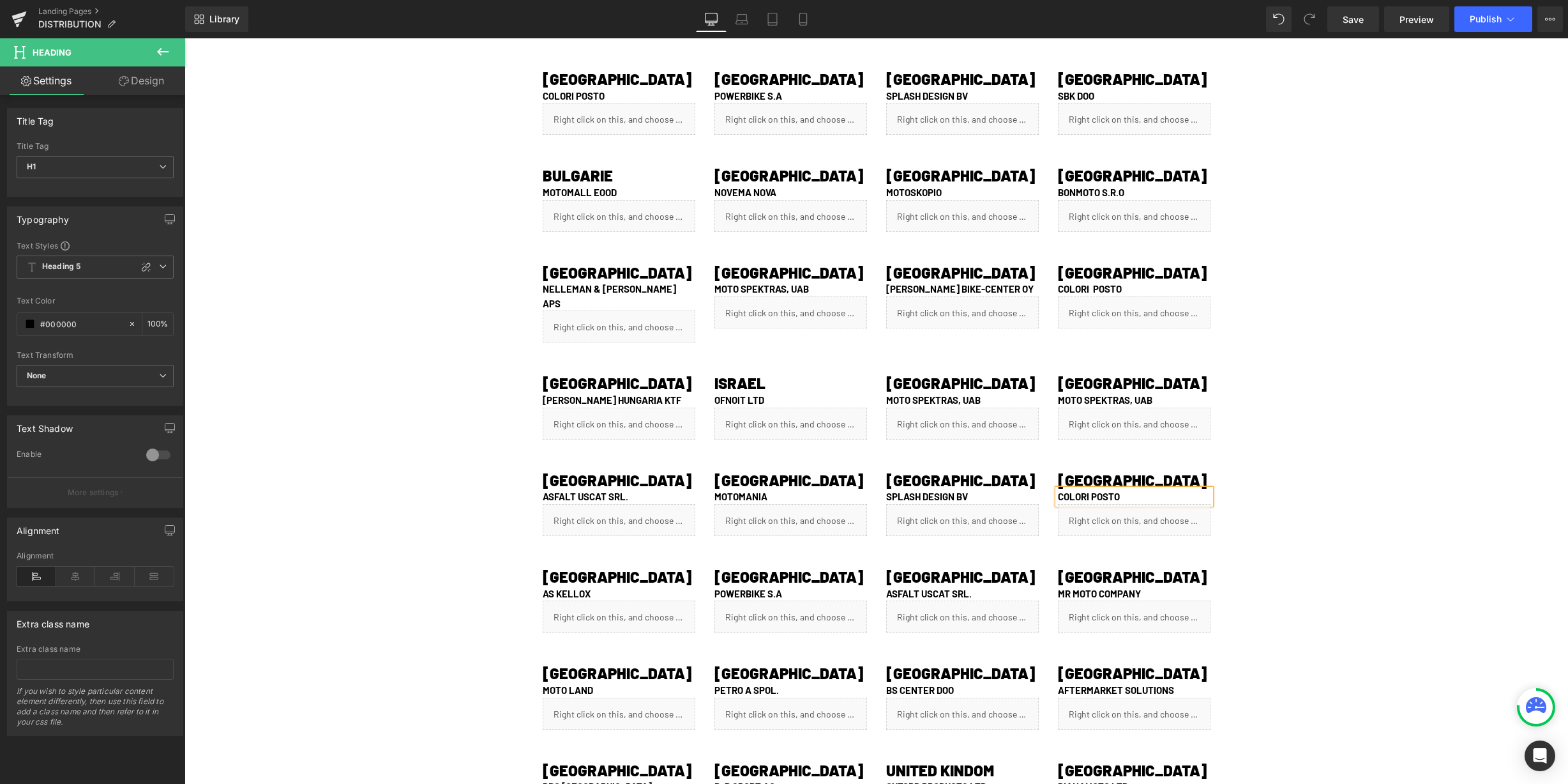
click at [1367, 479] on div "DISTRIBUTION Heading Row Video Bg EUROPE Heading Separator Row ALBANIA Heading …" at bounding box center [876, 364] width 1384 height 1505
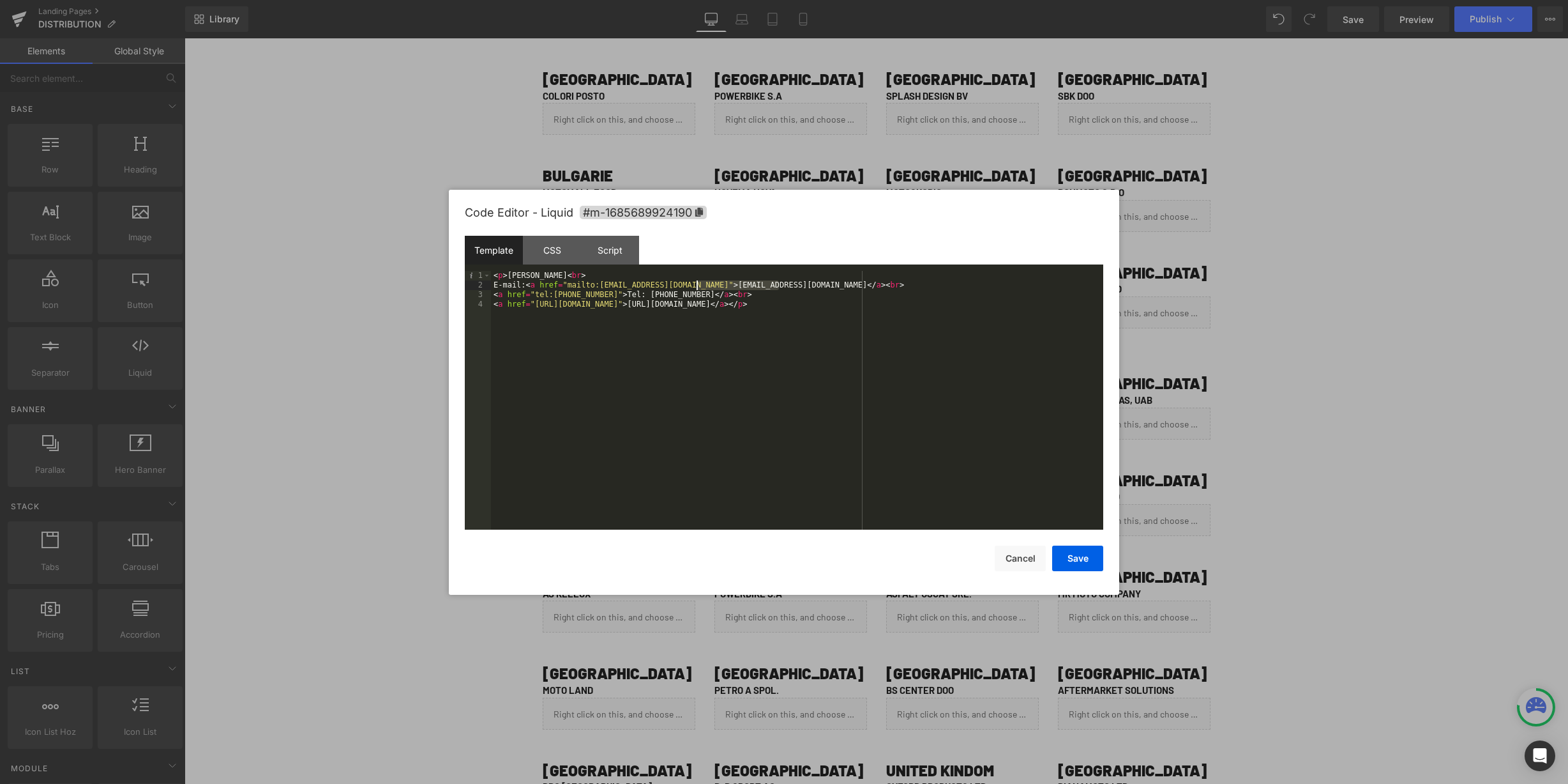
drag, startPoint x: 779, startPoint y: 285, endPoint x: 699, endPoint y: 286, distance: 80.0
click at [699, 286] on div "< p > ADAMANTIDIS DIMITRIS < br > E-mail: < a href = "mailto:colori@colori.net"…" at bounding box center [797, 410] width 612 height 278
click at [698, 283] on div "< p > ADAMANTIDIS DIMITRIS < br > E-mail: < a href = "mailto:colori@colori.net"…" at bounding box center [797, 410] width 612 height 278
drag, startPoint x: 702, startPoint y: 287, endPoint x: 785, endPoint y: 305, distance: 84.9
click at [781, 283] on div "< p > ADAMANTIDIS DIMITRIS < br > E-mail: < a href = "mailto:colori@colori.net"…" at bounding box center [797, 410] width 612 height 278
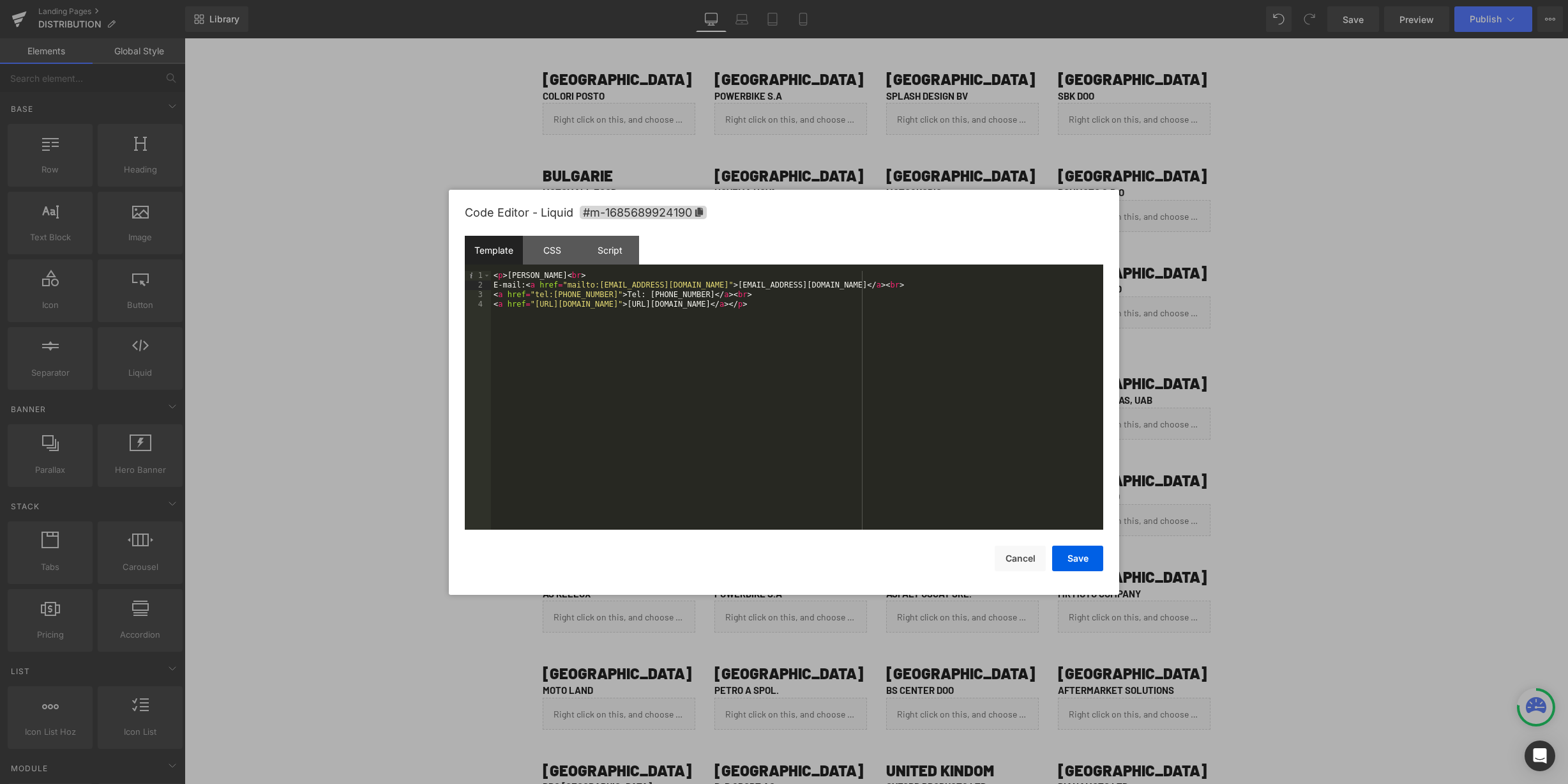
click at [708, 286] on div "< p > ADAMANTIDIS DIMITRIS < br > E-mail: < a href = "mailto:colori@colori.net"…" at bounding box center [797, 410] width 612 height 278
drag, startPoint x: 690, startPoint y: 284, endPoint x: 616, endPoint y: 286, distance: 74.0
click at [616, 286] on div "< p > ADAMANTIDIS DIMITRIS < br > E-mail: < a href = "mailto:colori@colori.net"…" at bounding box center [797, 410] width 612 height 278
click at [618, 287] on div "< p > ADAMANTIDIS DIMITRIS < br > E-mail: < a href = "mailto: info@coloriposto.…" at bounding box center [797, 410] width 612 height 278
drag, startPoint x: 707, startPoint y: 305, endPoint x: 788, endPoint y: 303, distance: 81.0
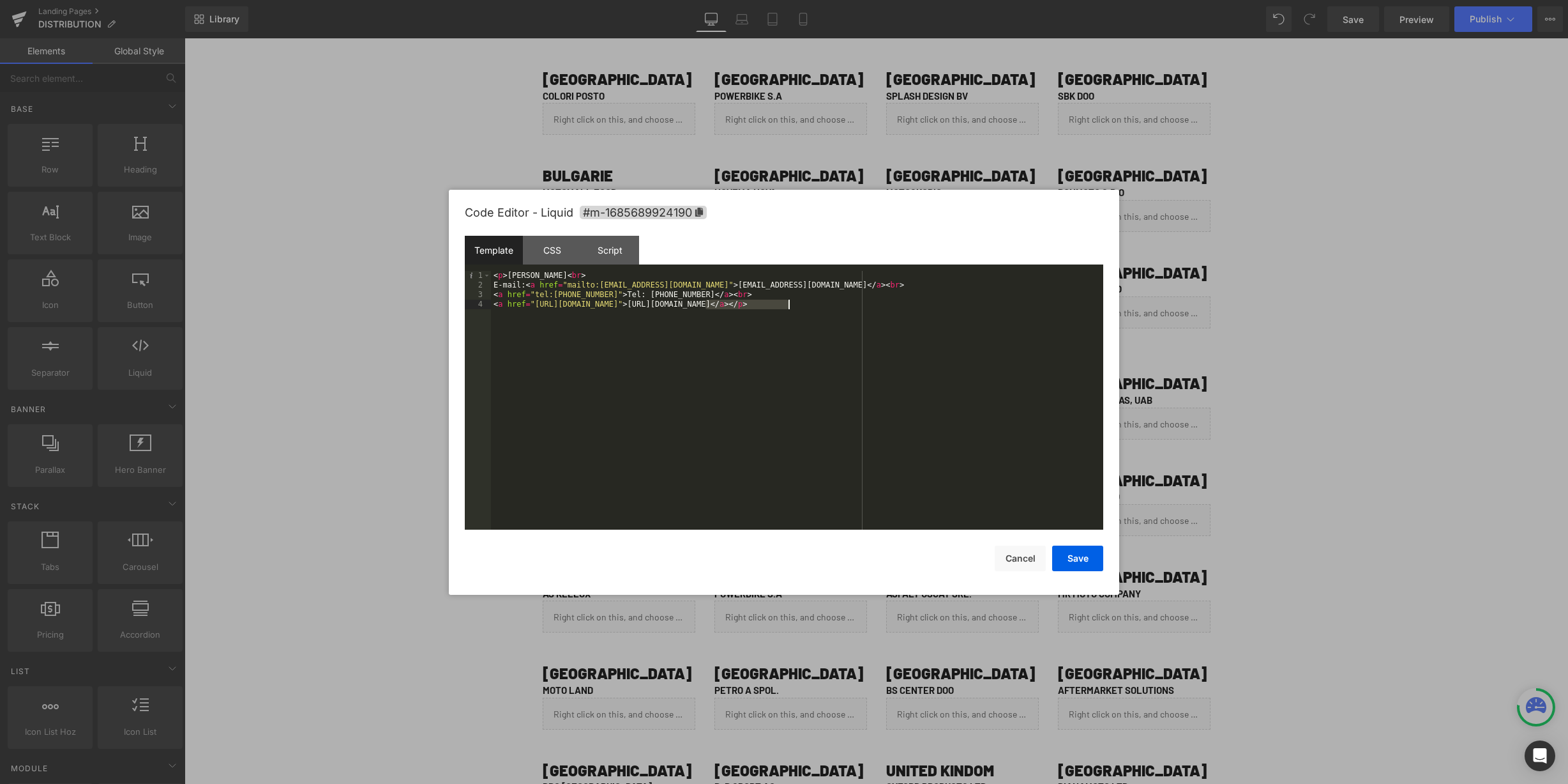
click at [788, 303] on div "< p > ADAMANTIDIS DIMITRIS < br > E-mail: < a href = "mailto:info@coloriposto.g…" at bounding box center [797, 410] width 612 height 278
click at [649, 304] on div "< p > ADAMANTIDIS DIMITRIS < br > E-mail: < a href = "mailto:info@coloriposto.g…" at bounding box center [797, 410] width 612 height 278
drag, startPoint x: 662, startPoint y: 304, endPoint x: 568, endPoint y: 304, distance: 94.0
click at [568, 304] on div "< p > ADAMANTIDIS DIMITRIS < br > E-mail: < a href = "mailto:info@coloriposto.g…" at bounding box center [797, 410] width 612 height 278
drag, startPoint x: 712, startPoint y: 306, endPoint x: 659, endPoint y: 305, distance: 53.0
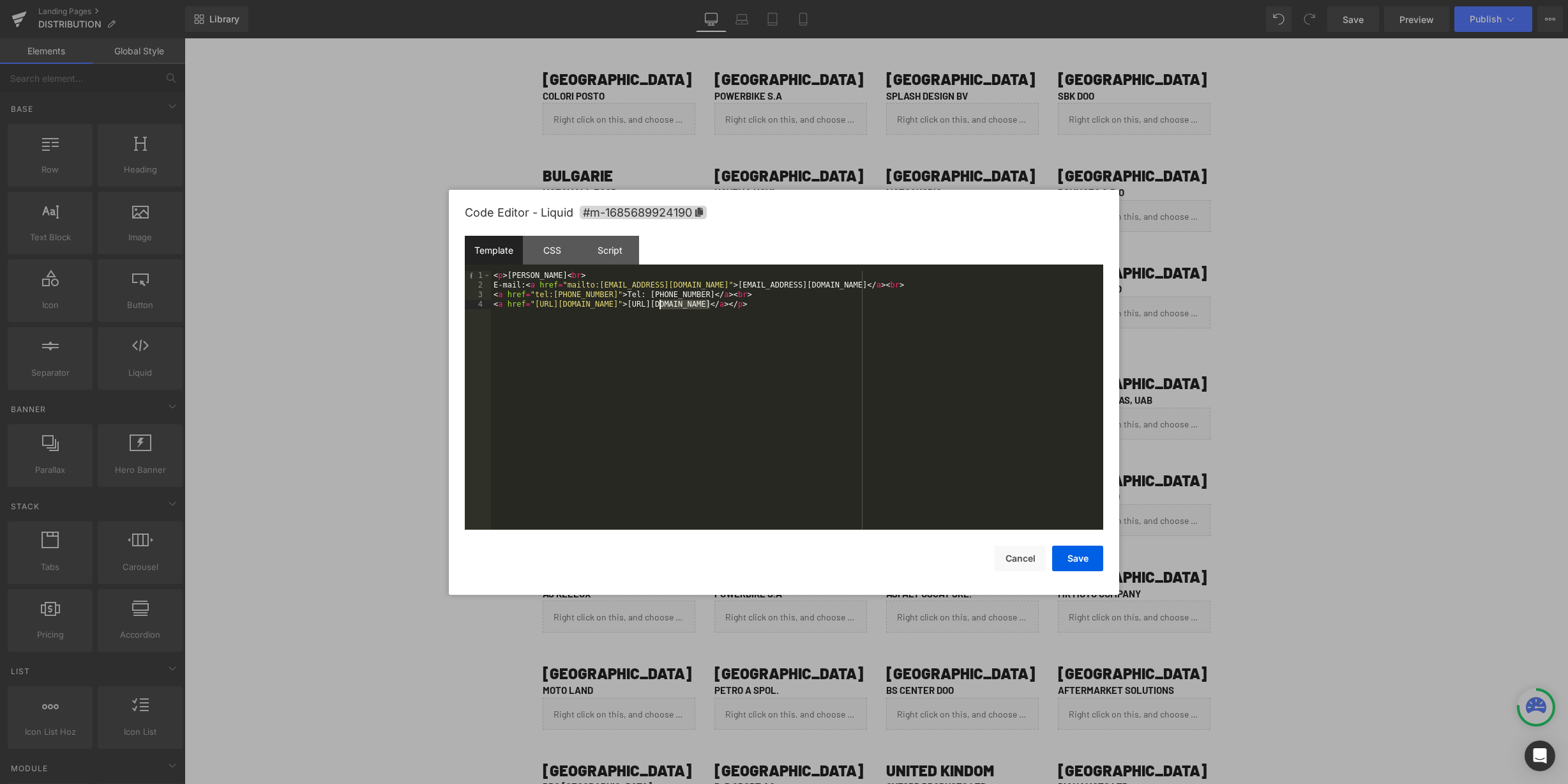
click at [659, 305] on div "< p > ADAMANTIDIS DIMITRIS < br > E-mail: < a href = "mailto:info@coloriposto.g…" at bounding box center [797, 410] width 612 height 278
click at [1068, 555] on button "Save" at bounding box center [1077, 558] width 51 height 26
drag, startPoint x: 670, startPoint y: 297, endPoint x: 691, endPoint y: 295, distance: 21.1
click at [691, 295] on div "< p > E-mail: < a href = "mailto: info@coloriposto.gr" > info@coloriposto.gr </…" at bounding box center [797, 410] width 612 height 278
click at [735, 295] on div "< p > E-mail: < a href = "mailto: info@coloriposto.gr" > info@coloriposto.gr </…" at bounding box center [797, 410] width 612 height 278
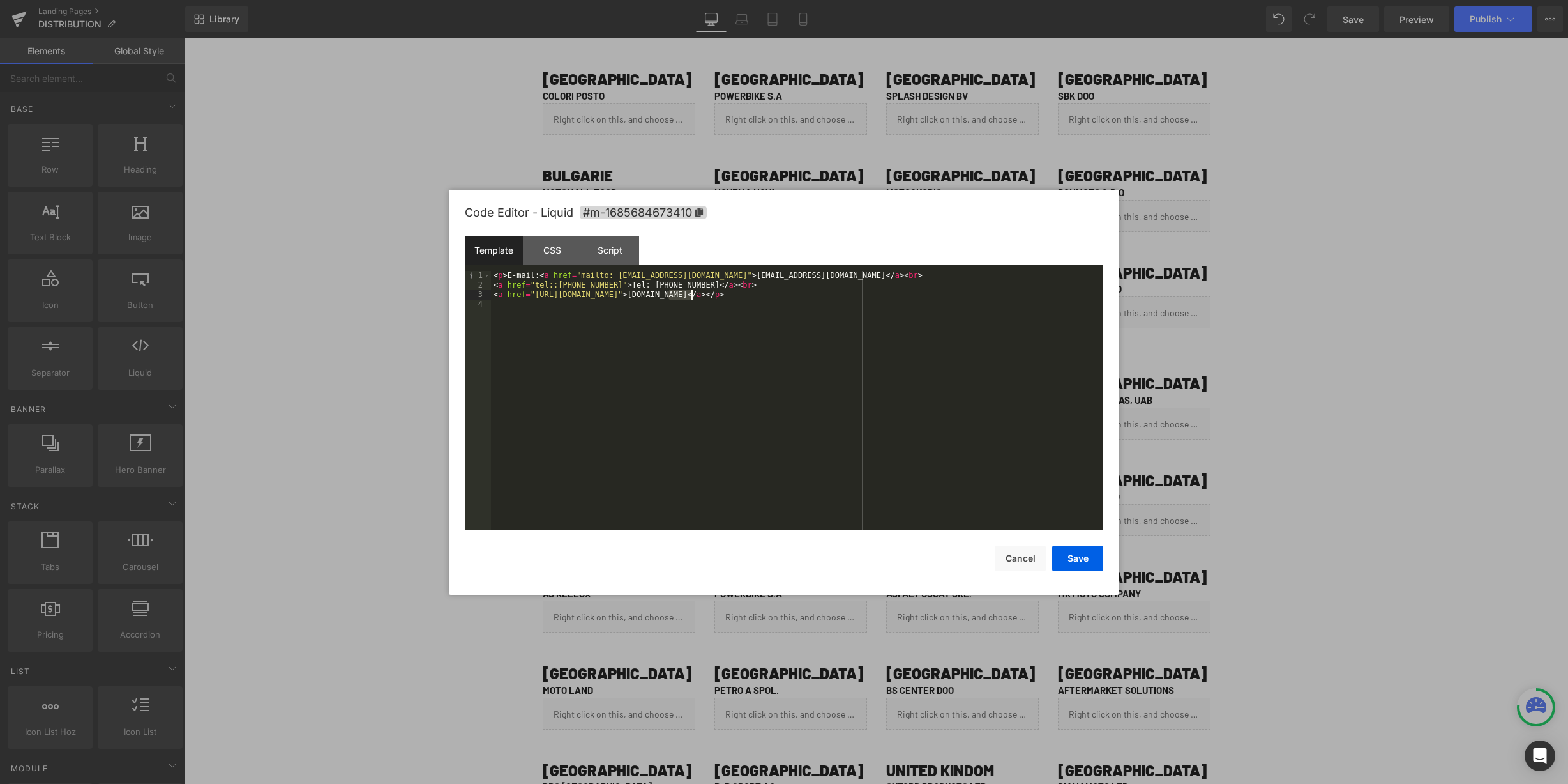
click at [718, 350] on div "< p > E-mail: < a href = "mailto: info@coloriposto.gr" > info@coloriposto.gr </…" at bounding box center [797, 410] width 612 height 278
drag, startPoint x: 672, startPoint y: 298, endPoint x: 692, endPoint y: 297, distance: 20.0
click at [692, 297] on div "< p > E-mail: < a href = "mailto: info@coloriposto.gr" > info@coloriposto.gr </…" at bounding box center [797, 410] width 612 height 278
click at [706, 339] on div "< p > E-mail: < a href = "mailto: info@coloriposto.gr" > info@coloriposto.gr </…" at bounding box center [797, 410] width 612 height 278
drag, startPoint x: 738, startPoint y: 296, endPoint x: 674, endPoint y: 297, distance: 64.0
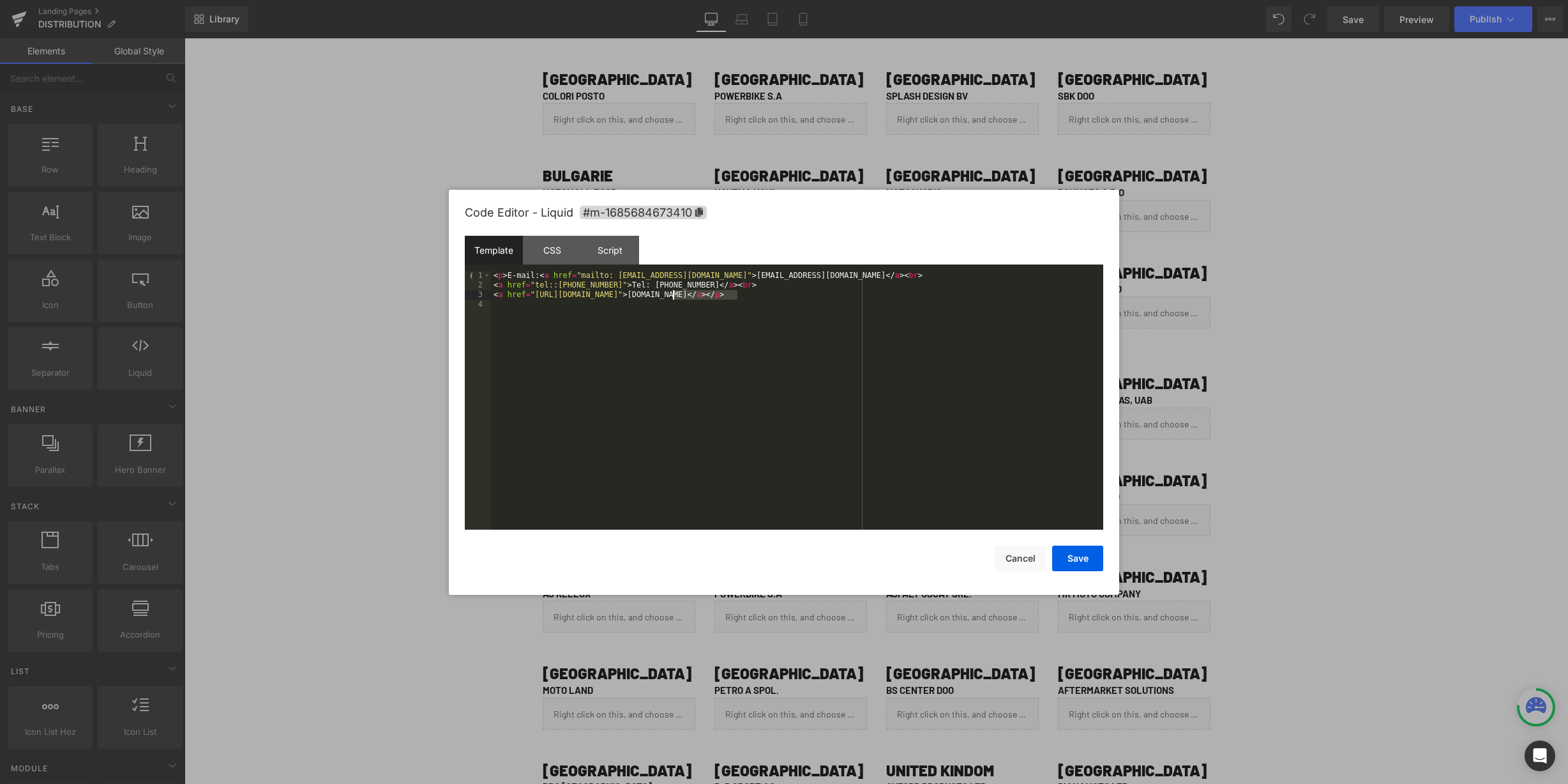
click at [674, 297] on div "< p > E-mail: < a href = "mailto: info@coloriposto.gr" > info@coloriposto.gr </…" at bounding box center [797, 410] width 612 height 278
drag, startPoint x: 660, startPoint y: 297, endPoint x: 586, endPoint y: 297, distance: 74.0
click at [586, 297] on div "< p > E-mail: < a href = "mailto: info@coloriposto.gr" > info@coloriposto.gr </…" at bounding box center [797, 410] width 612 height 278
click at [1075, 561] on button "Save" at bounding box center [1077, 558] width 51 height 26
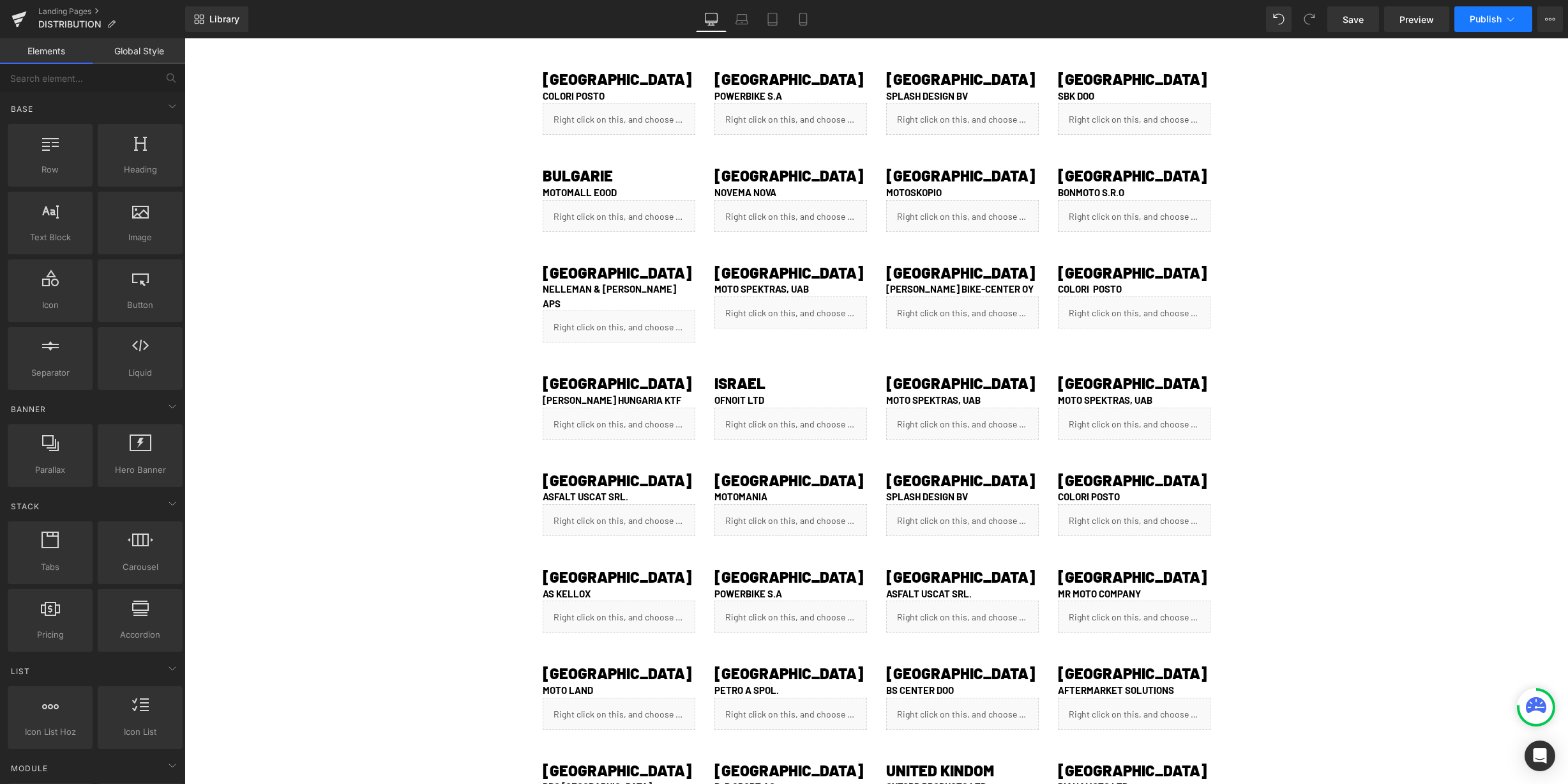
click at [1485, 15] on span "Publish" at bounding box center [1485, 19] width 32 height 10
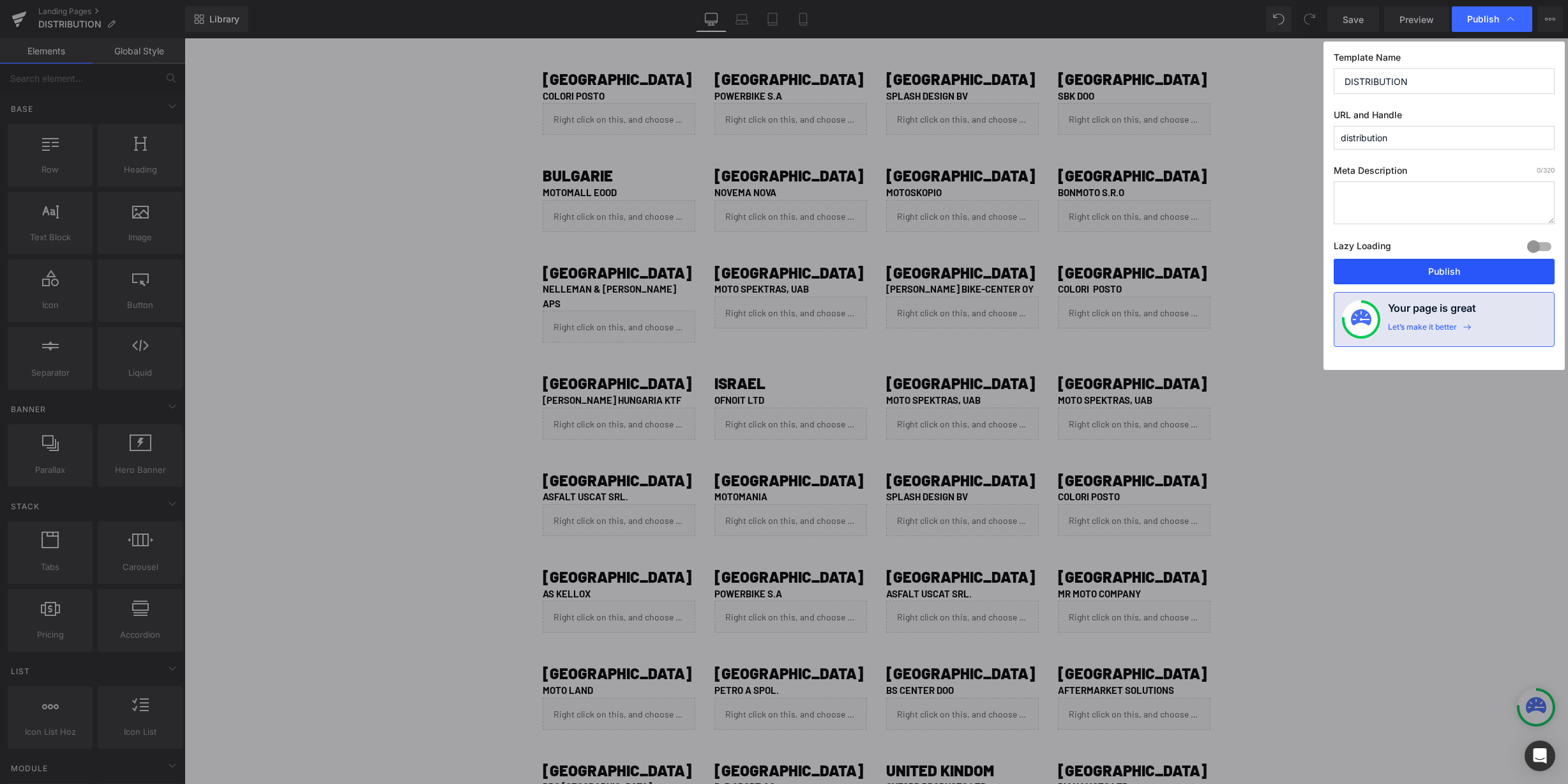
click at [1415, 269] on button "Publish" at bounding box center [1444, 271] width 221 height 26
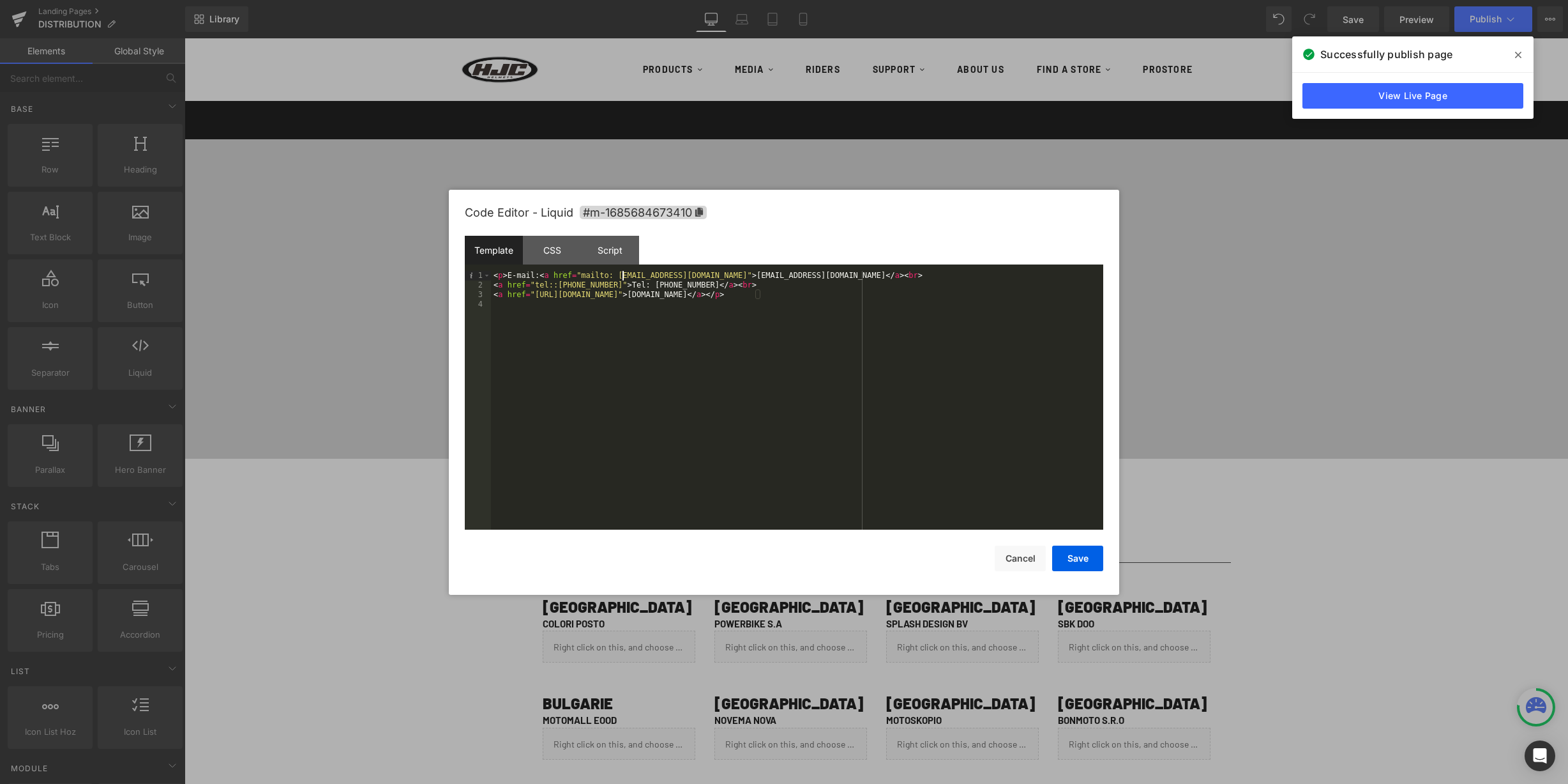
click at [623, 275] on div "< p > E-mail: < a href = "mailto: info@coloriposto.gr" > info@coloriposto.gr </…" at bounding box center [797, 410] width 612 height 278
click at [718, 275] on div "< p > E-mail: < a href = "mailto:info@coloriposto.gr" > info@coloriposto.gr </ …" at bounding box center [797, 410] width 612 height 278
click at [888, 421] on div "< p > E-mail: < a href = "mailto:info@coloriposto.gr" > info@coloriposto.gr </ …" at bounding box center [797, 410] width 612 height 278
click at [1078, 553] on button "Save" at bounding box center [1077, 558] width 51 height 26
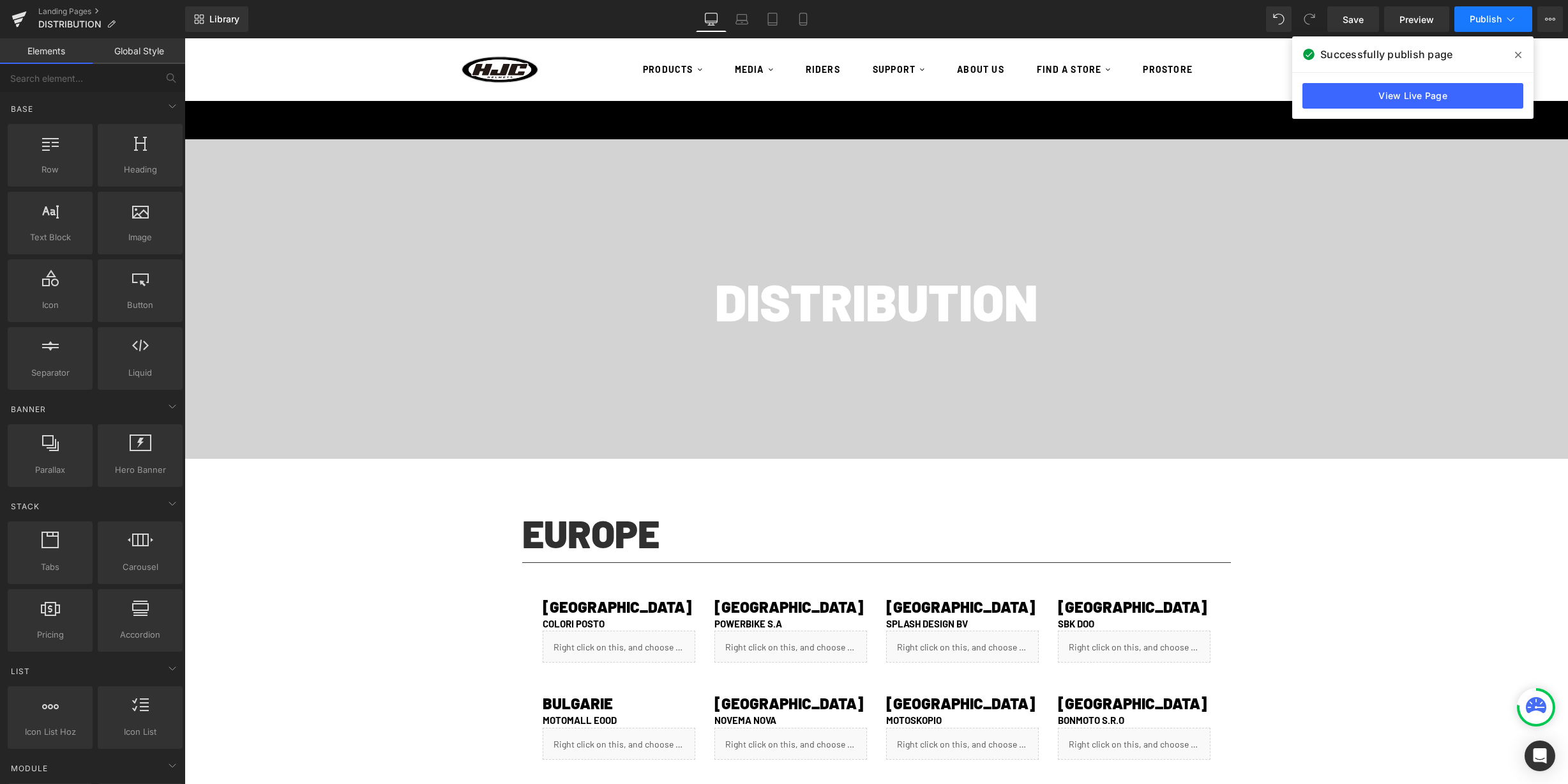
click at [1482, 16] on span "Publish" at bounding box center [1485, 19] width 32 height 10
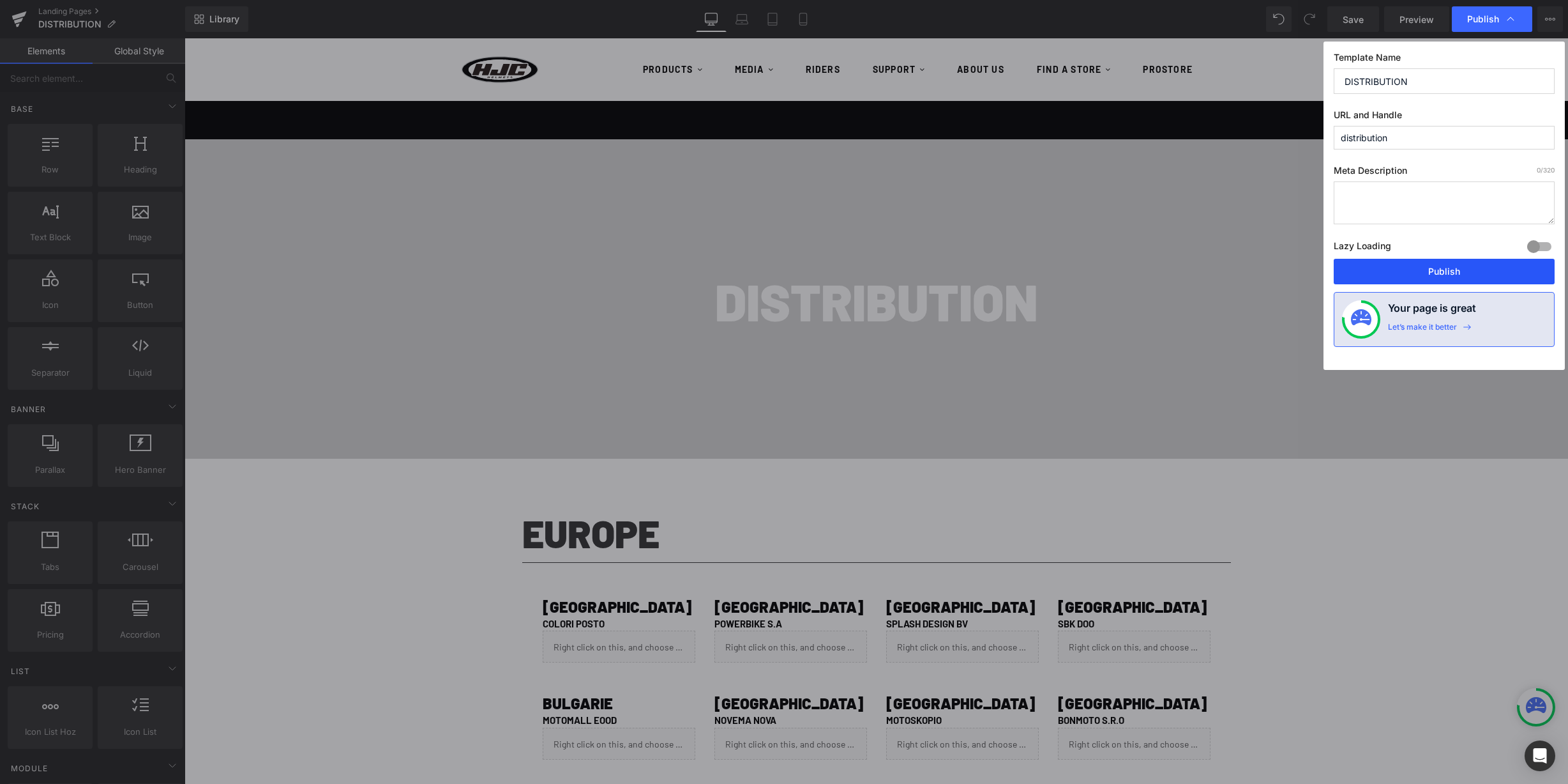
click at [1400, 272] on button "Publish" at bounding box center [1444, 271] width 221 height 26
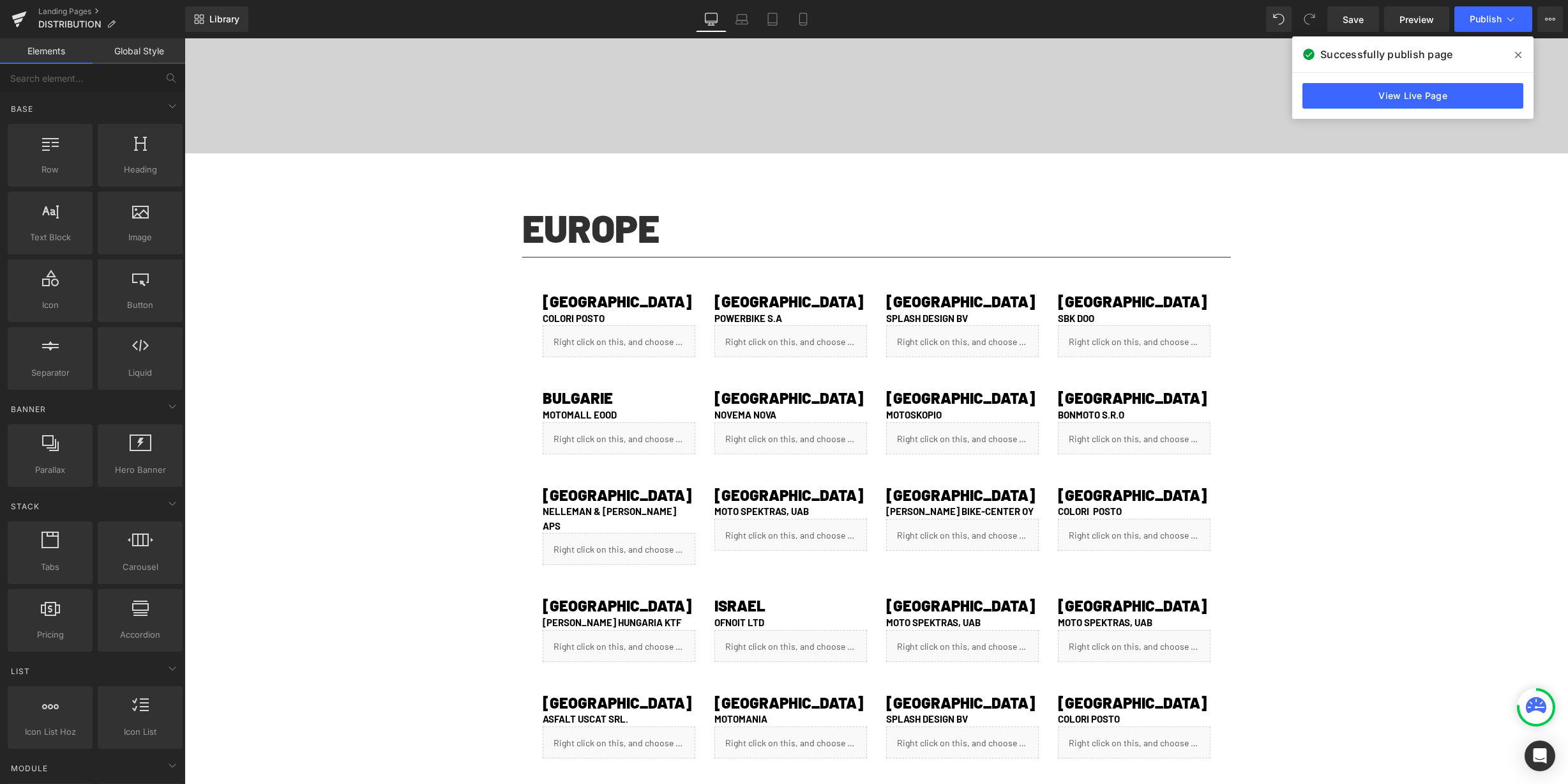
scroll to position [298, 0]
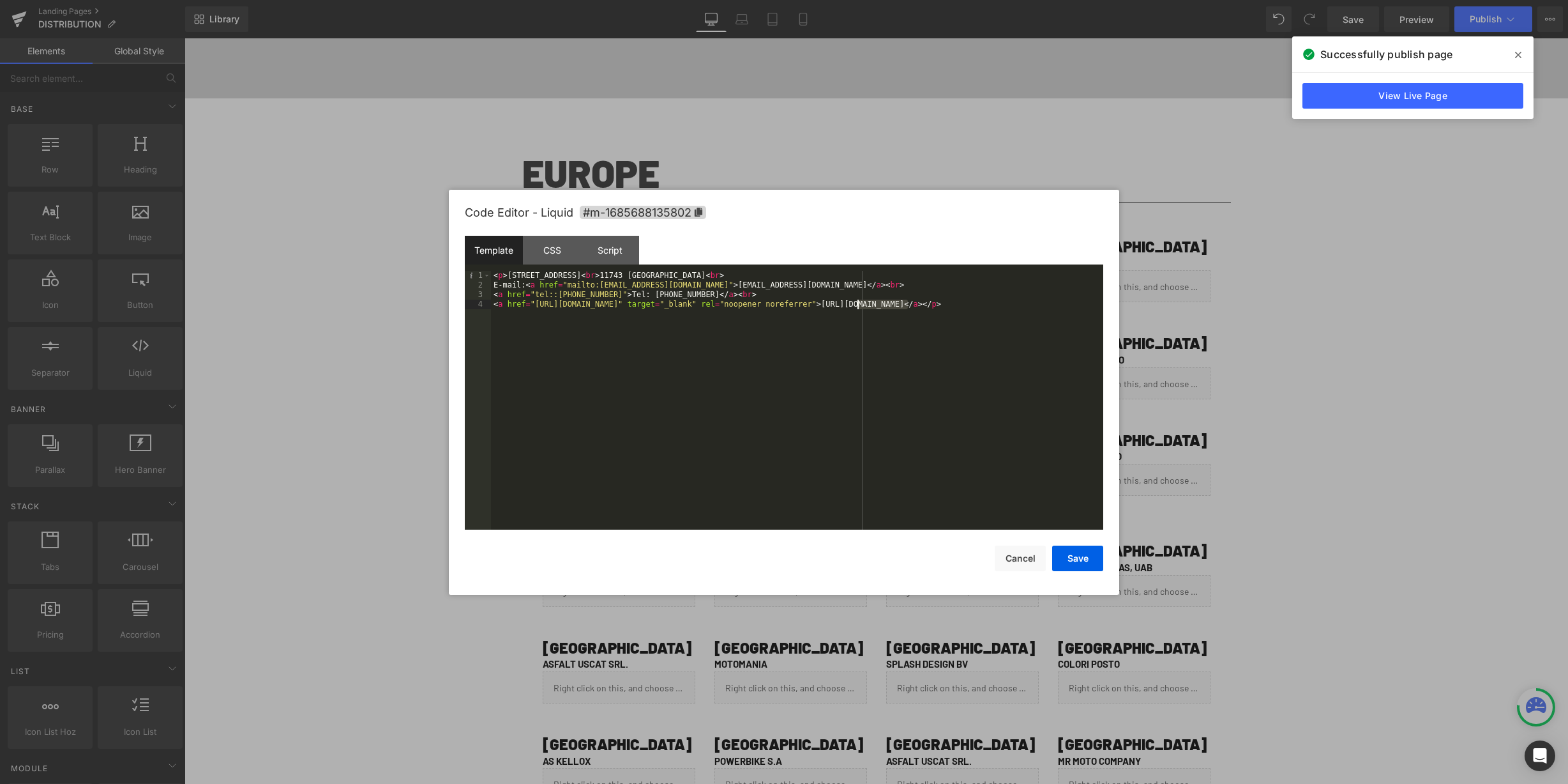
drag, startPoint x: 908, startPoint y: 304, endPoint x: 858, endPoint y: 304, distance: 50.0
click at [858, 304] on div "< p > 15 KALLIROIS AVENUE < br > 11743 ATHENS < br > E-mail: < a href = "mailto…" at bounding box center [797, 410] width 612 height 278
click at [1086, 558] on button "Save" at bounding box center [1077, 558] width 51 height 26
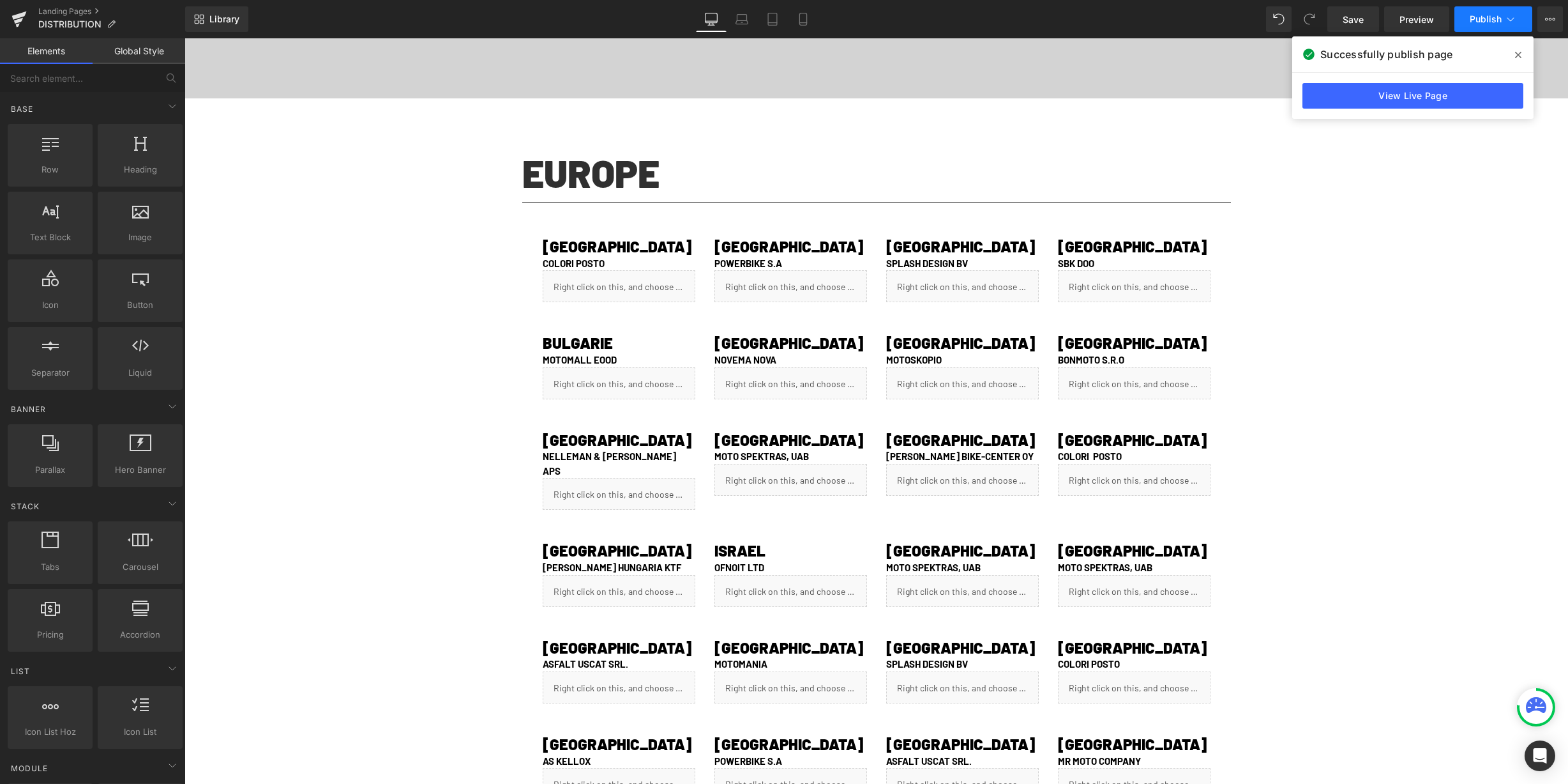
click at [1473, 23] on span "Publish" at bounding box center [1485, 19] width 32 height 10
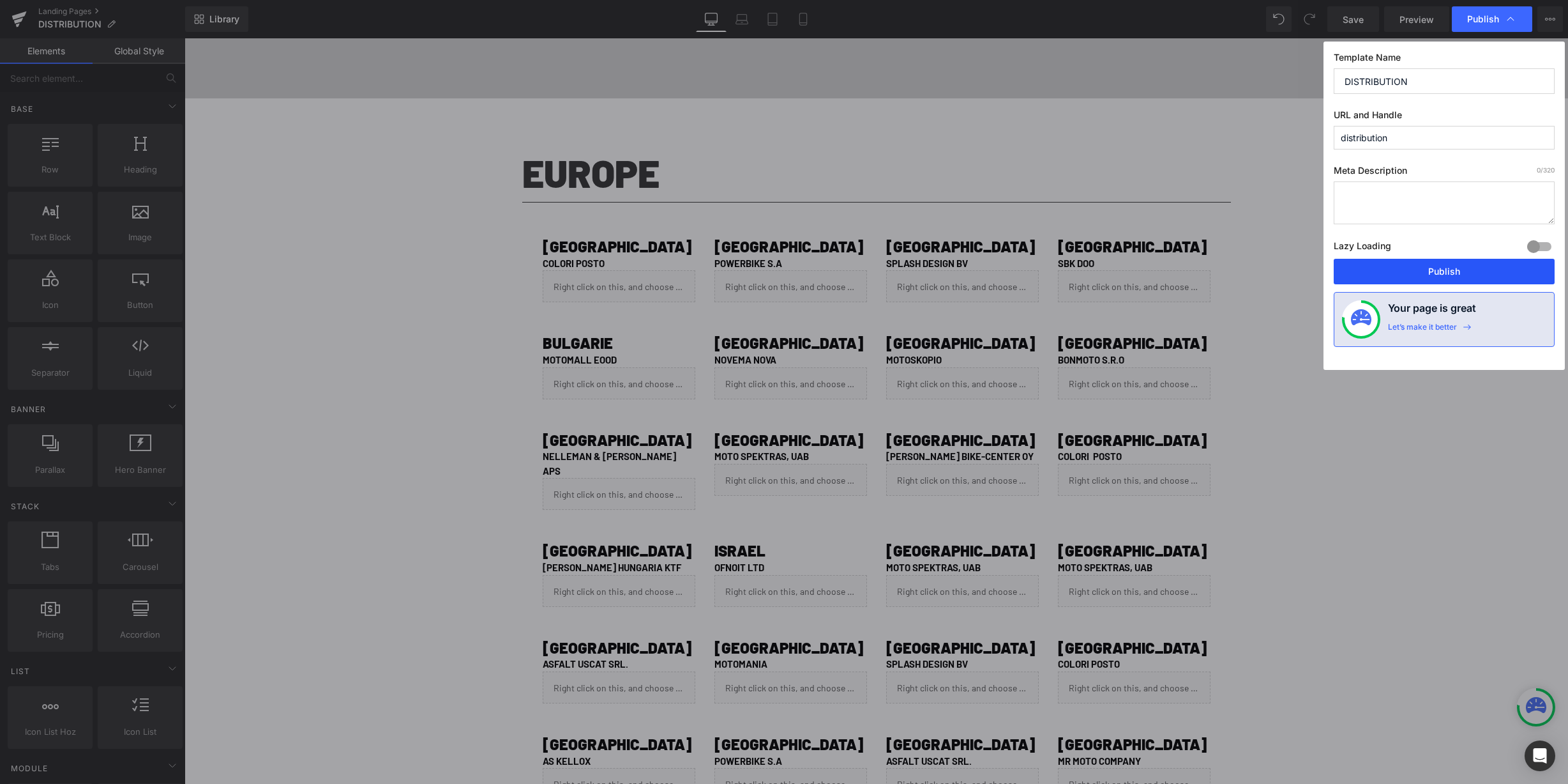
click at [1409, 272] on button "Publish" at bounding box center [1444, 271] width 221 height 26
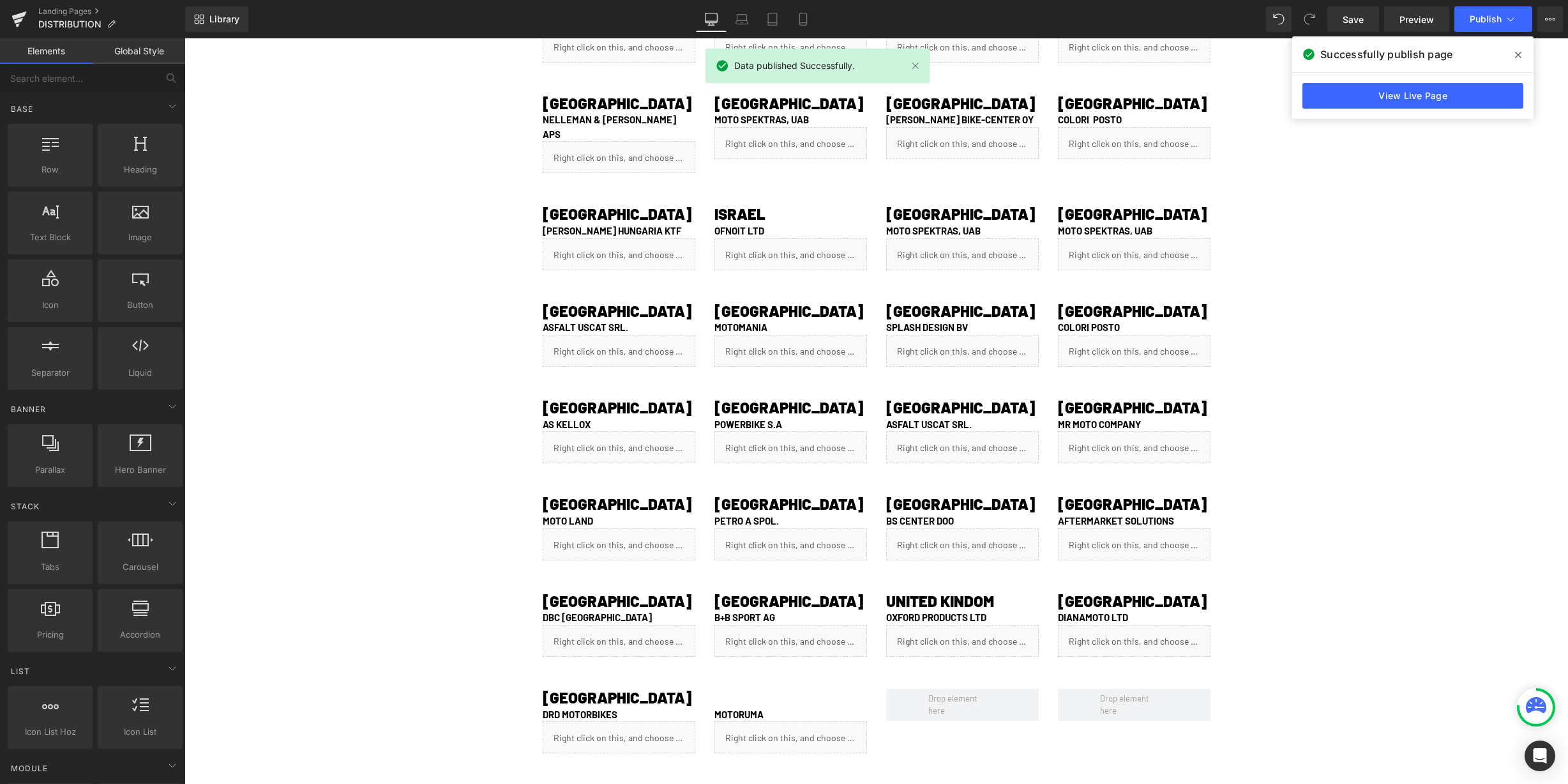
scroll to position [636, 0]
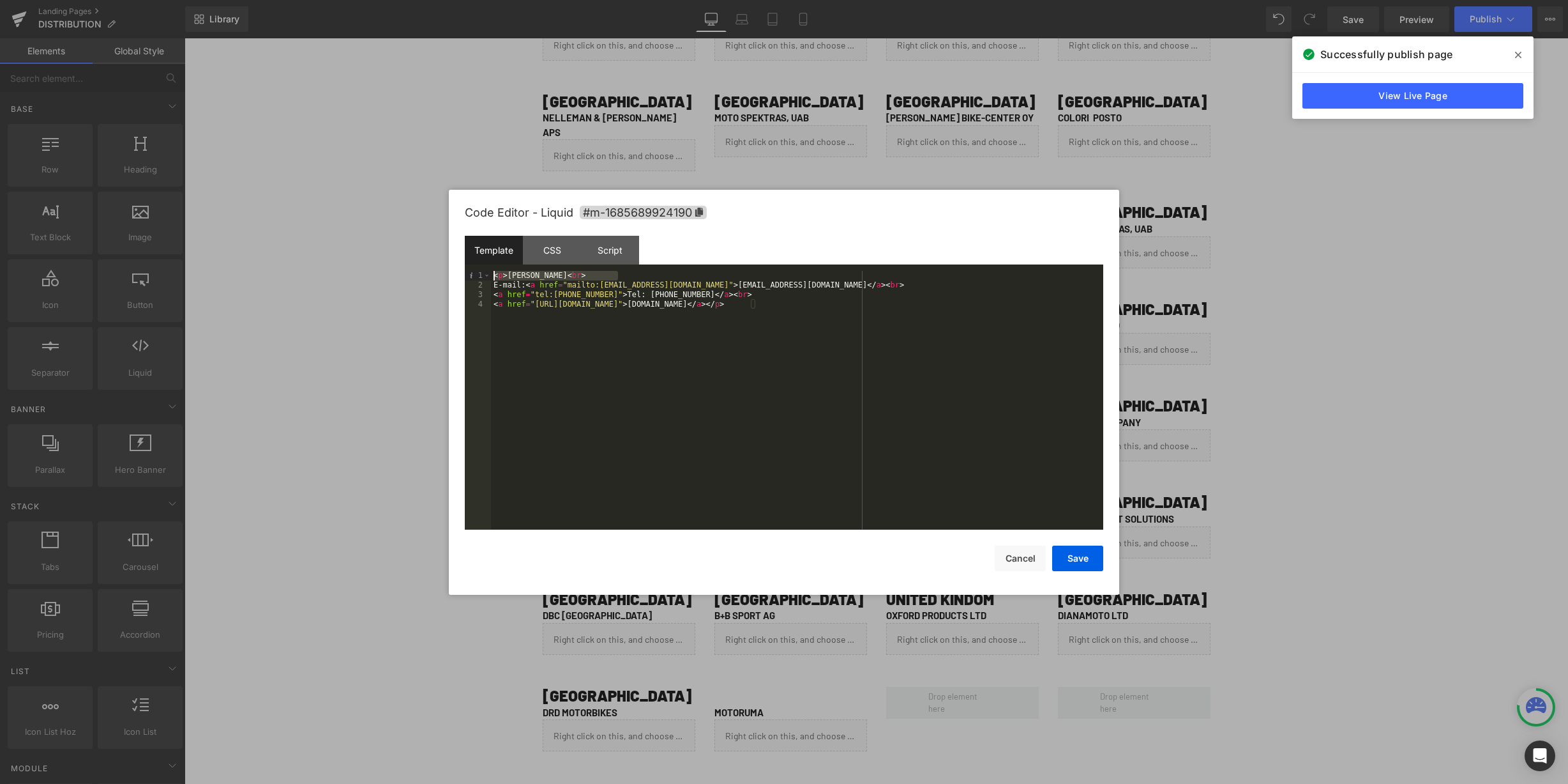
drag, startPoint x: 635, startPoint y: 276, endPoint x: 406, endPoint y: 272, distance: 229.0
click at [491, 272] on div "< p > ADAMANTIDIS DIMITRIS < br > E-mail: < a href = "mailto:info@coloriposto.g…" at bounding box center [797, 400] width 612 height 258
click at [1076, 554] on button "Save" at bounding box center [1077, 558] width 51 height 26
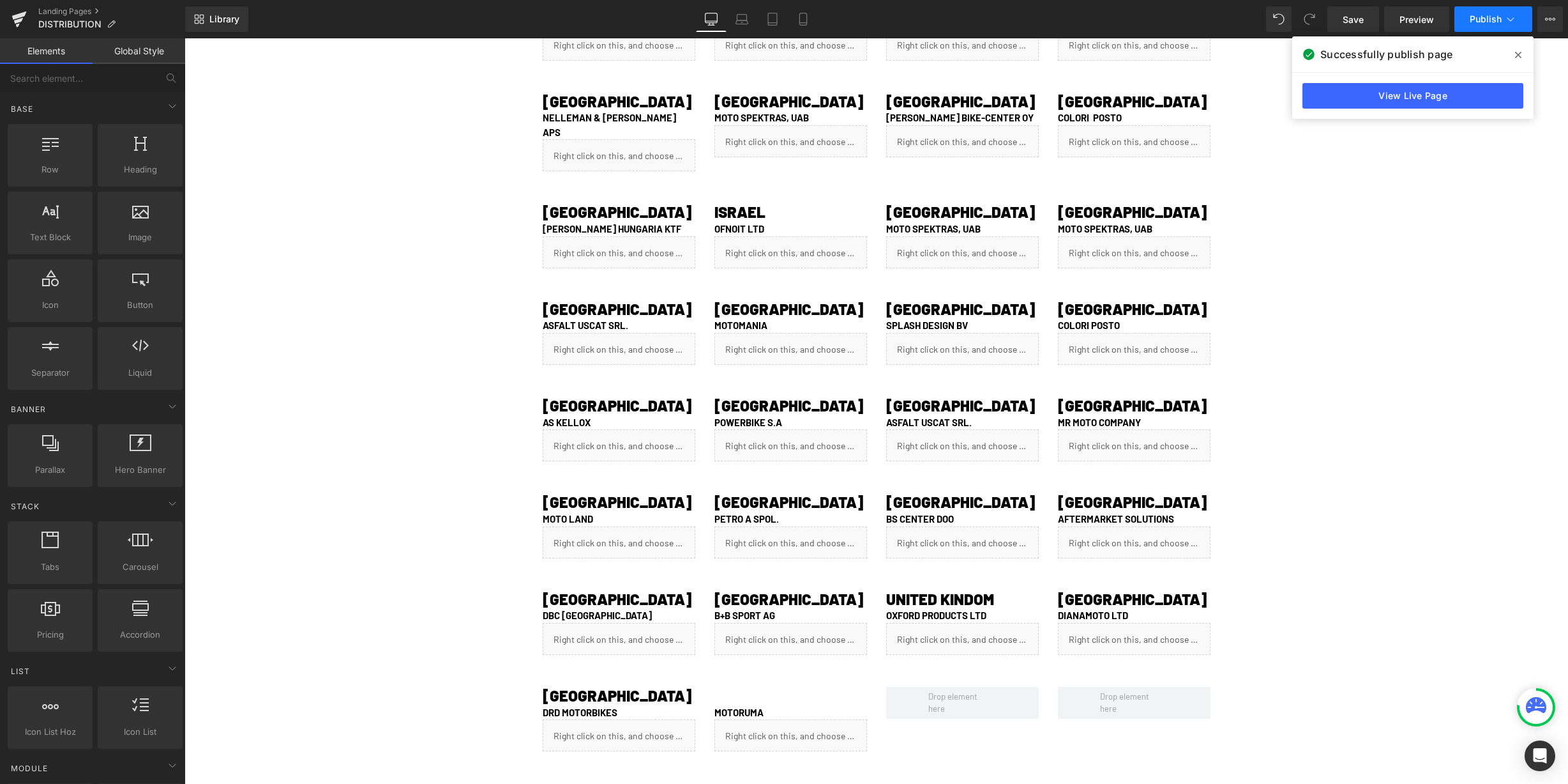
click at [1488, 16] on span "Publish" at bounding box center [1485, 19] width 32 height 10
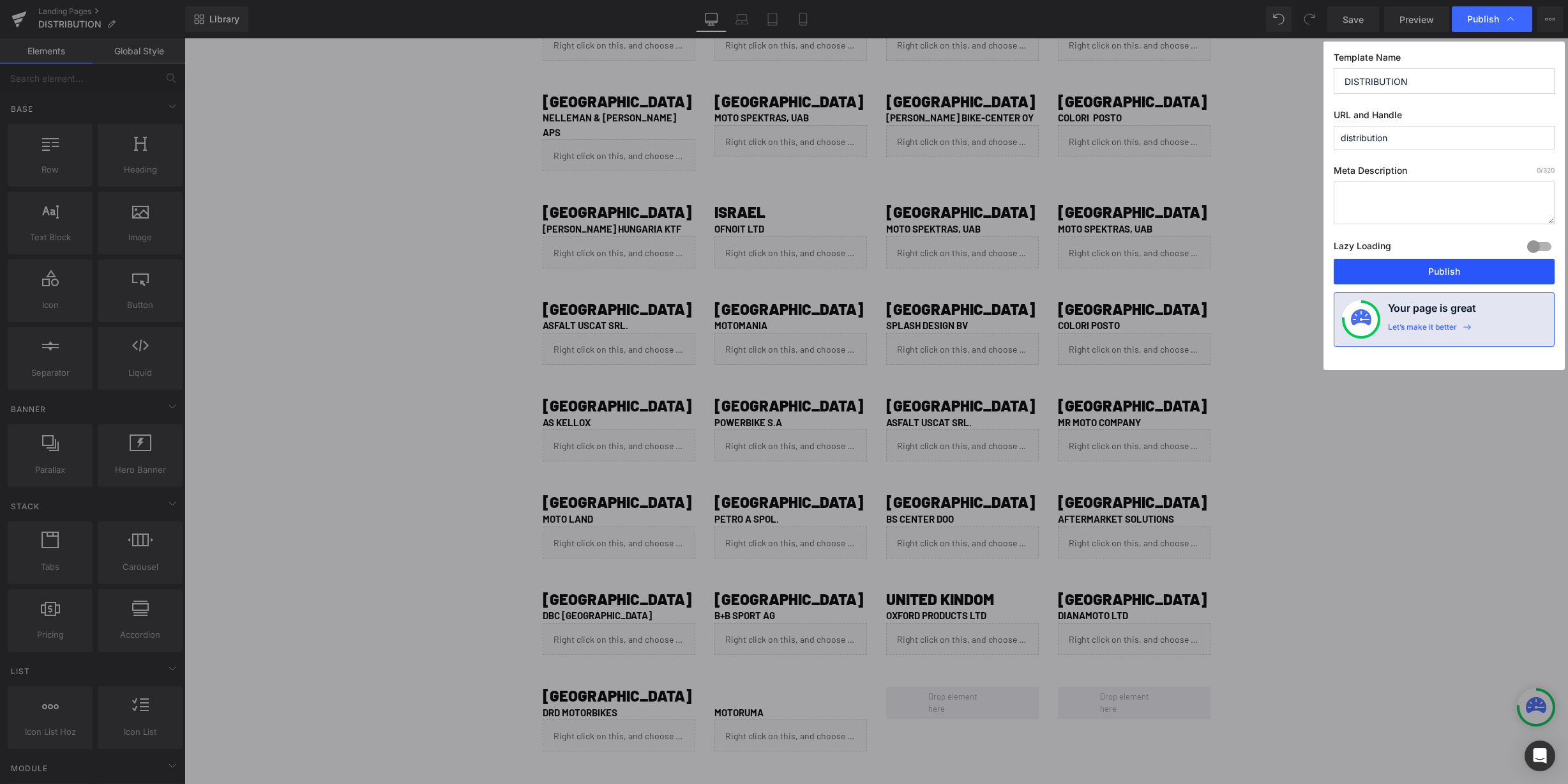
click at [1437, 268] on button "Publish" at bounding box center [1444, 271] width 221 height 26
